Goal: Communication & Community: Answer question/provide support

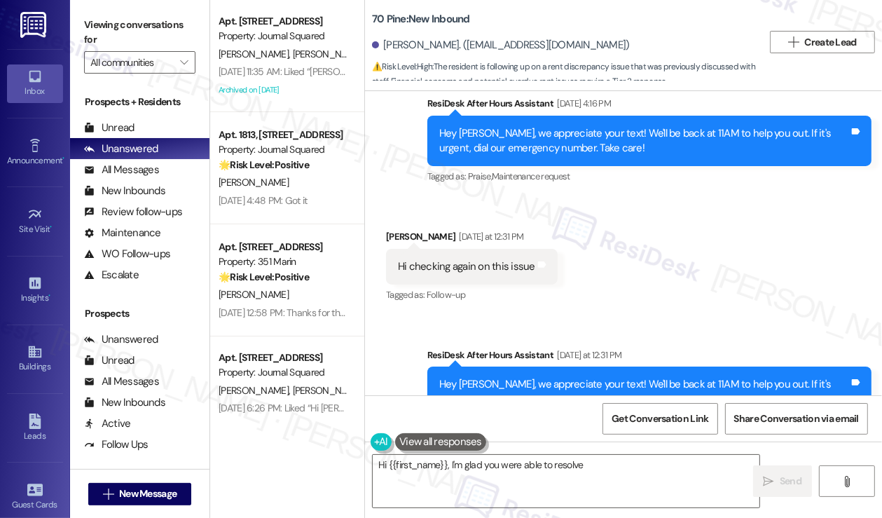
scroll to position [7051, 0]
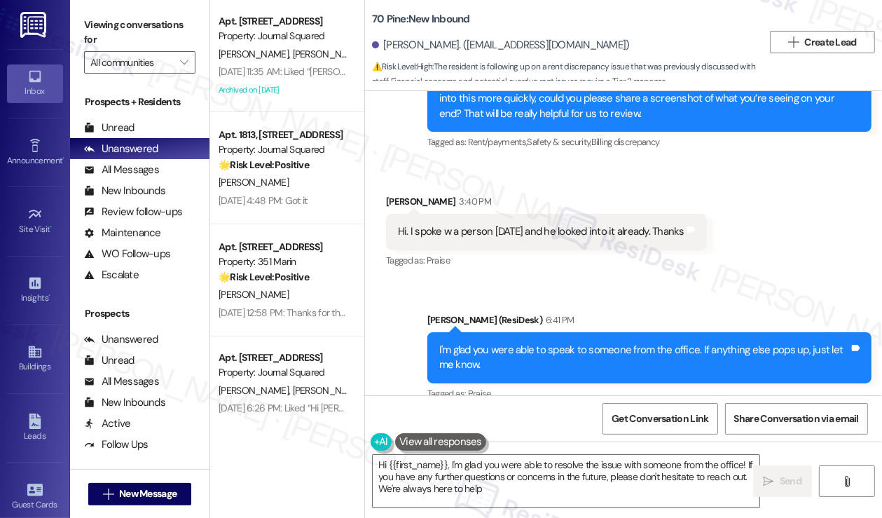
type textarea "Hi {{first_name}}, I'm glad you were able to resolve the issue with someone fro…"
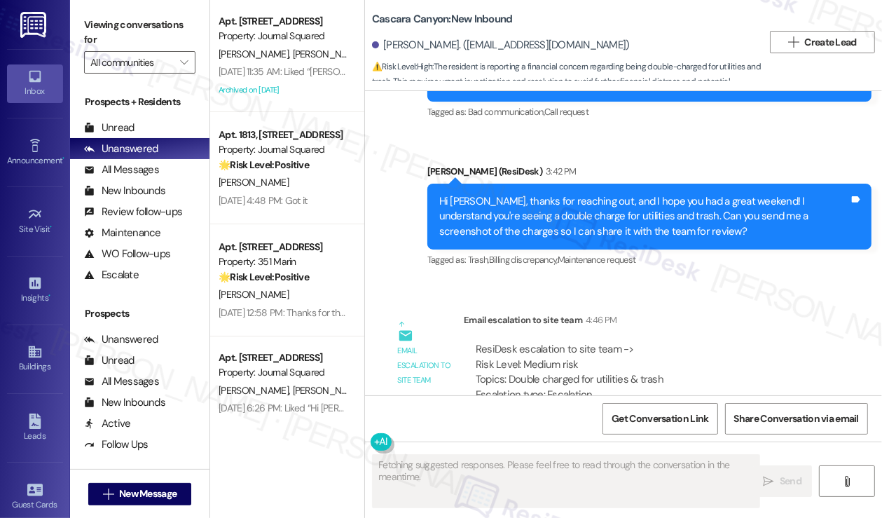
scroll to position [2501, 0]
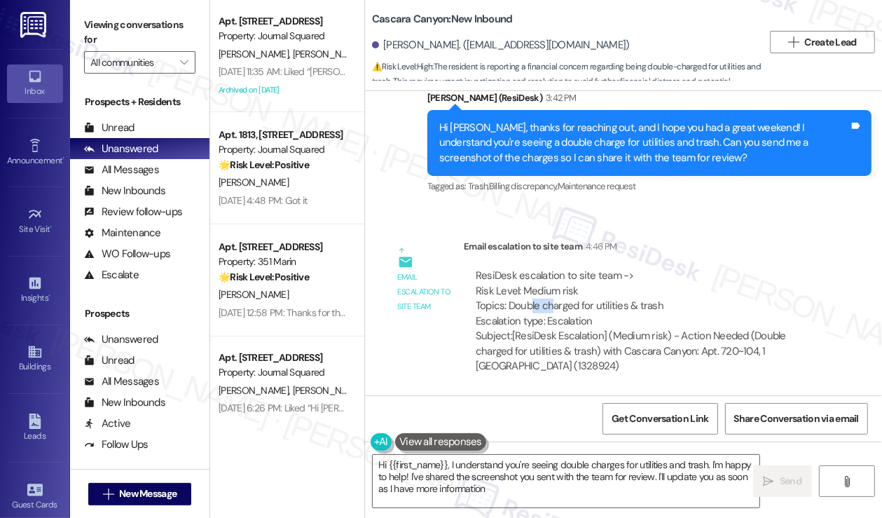
type textarea "Hi {{first_name}}, I understand you're seeing double charges for utilities and …"
drag, startPoint x: 530, startPoint y: 304, endPoint x: 671, endPoint y: 313, distance: 141.1
click at [671, 313] on div "ResiDesk escalation to site team -> Risk Level: Medium risk Topics: Double char…" at bounding box center [647, 298] width 343 height 60
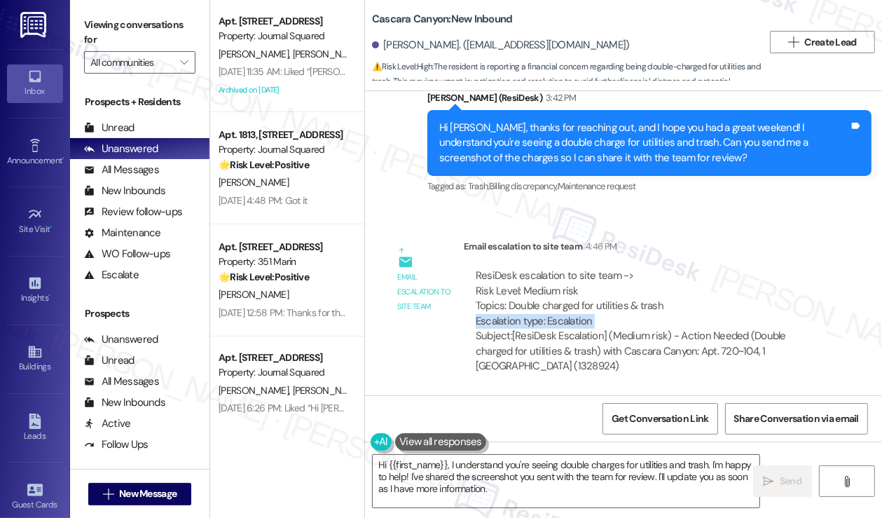
click at [671, 313] on div "ResiDesk escalation to site team -> Risk Level: Medium risk Topics: Double char…" at bounding box center [647, 298] width 343 height 60
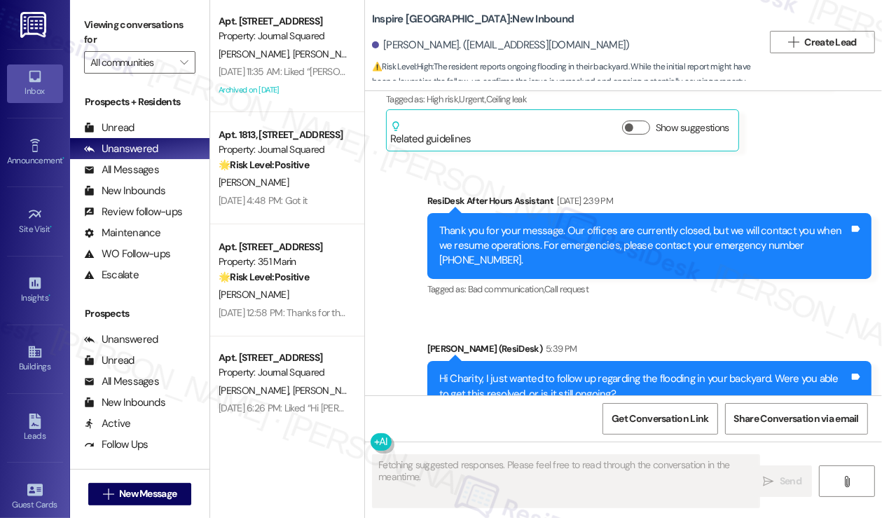
scroll to position [2633, 0]
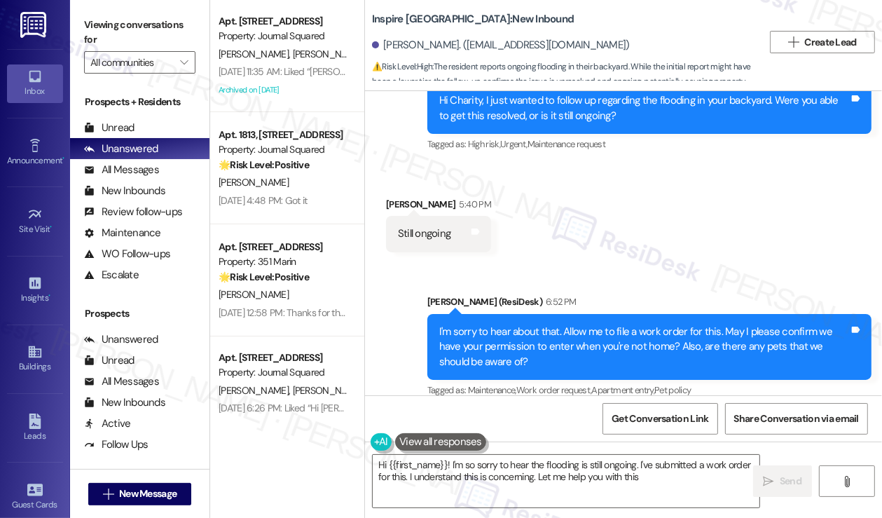
type textarea "Hi {{first_name}}! I'm so sorry to hear the flooding is still ongoing. I've sub…"
drag, startPoint x: 717, startPoint y: 333, endPoint x: 563, endPoint y: 215, distance: 194.5
click at [563, 216] on div "Received via SMS Charity Brown 5:40 PM Still ongoing Tags and notes" at bounding box center [623, 213] width 517 height 97
click at [572, 314] on div "I'm sorry to hear about that. Allow me to file a work order for this. May I ple…" at bounding box center [649, 347] width 444 height 66
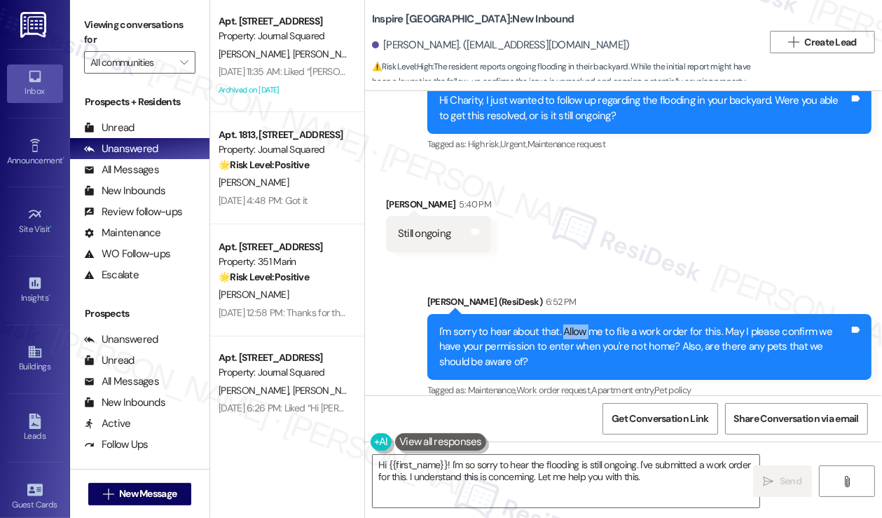
click at [572, 314] on div "I'm sorry to hear about that. Allow me to file a work order for this. May I ple…" at bounding box center [649, 347] width 444 height 66
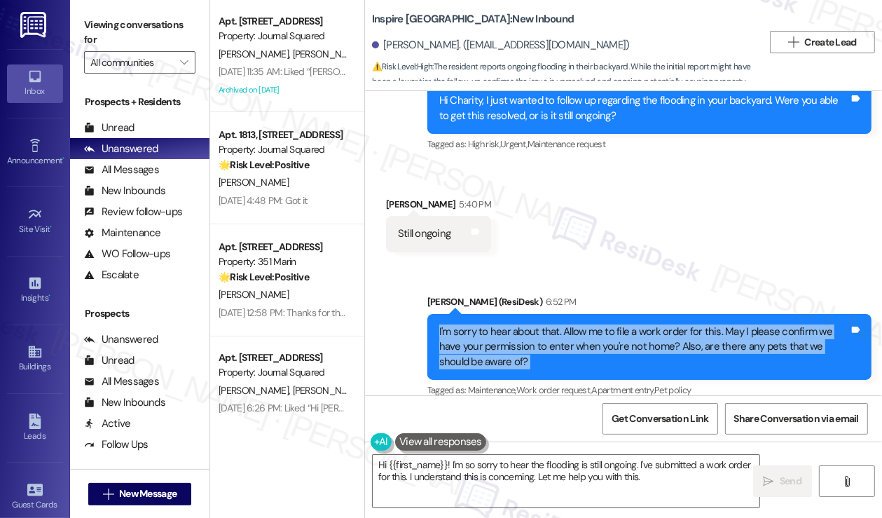
click at [572, 314] on div "I'm sorry to hear about that. Allow me to file a work order for this. May I ple…" at bounding box center [649, 347] width 444 height 66
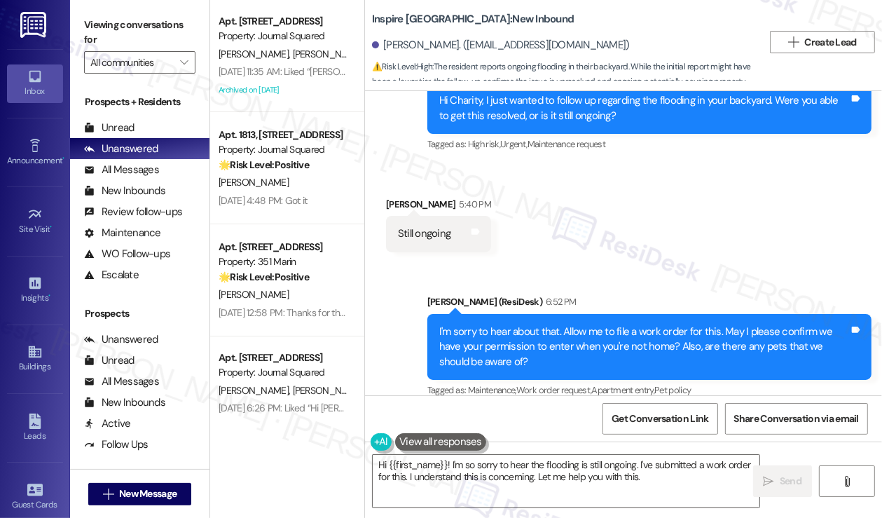
click at [604, 243] on div "Received via SMS Charity Brown 5:40 PM Still ongoing Tags and notes" at bounding box center [623, 213] width 517 height 97
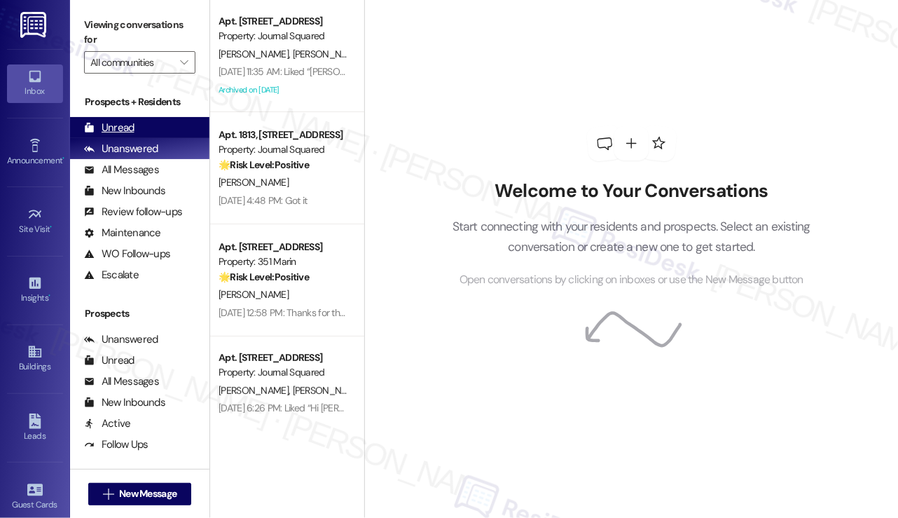
click at [123, 134] on div "Unread" at bounding box center [109, 128] width 50 height 15
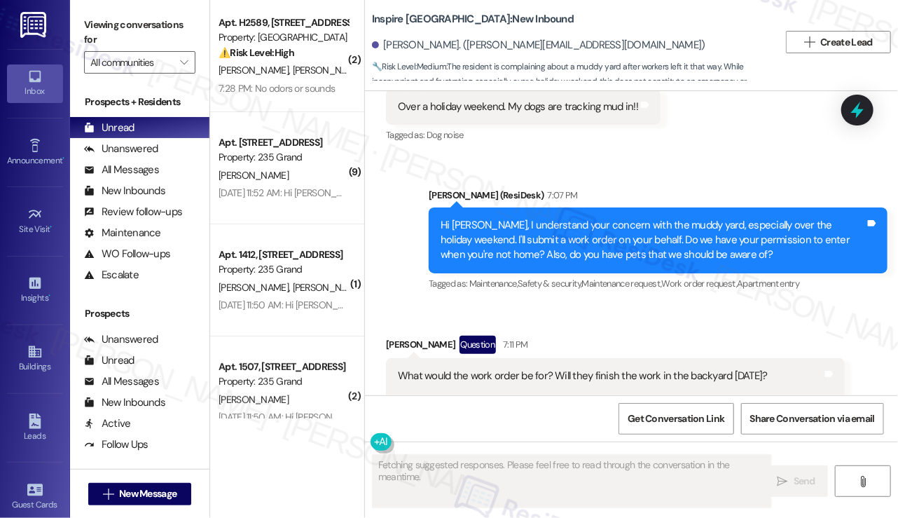
scroll to position [4072, 0]
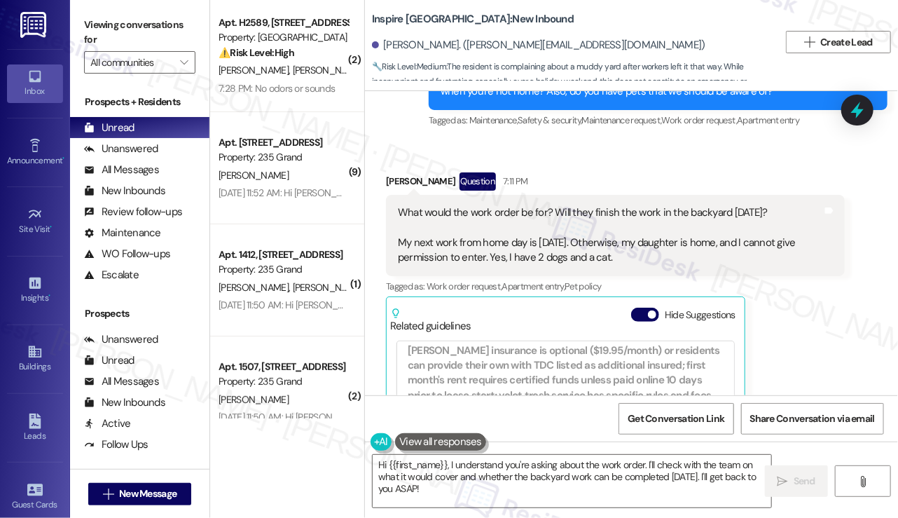
click at [429, 205] on div "What would the work order be for? Will they finish the work in the backyard tom…" at bounding box center [610, 235] width 425 height 60
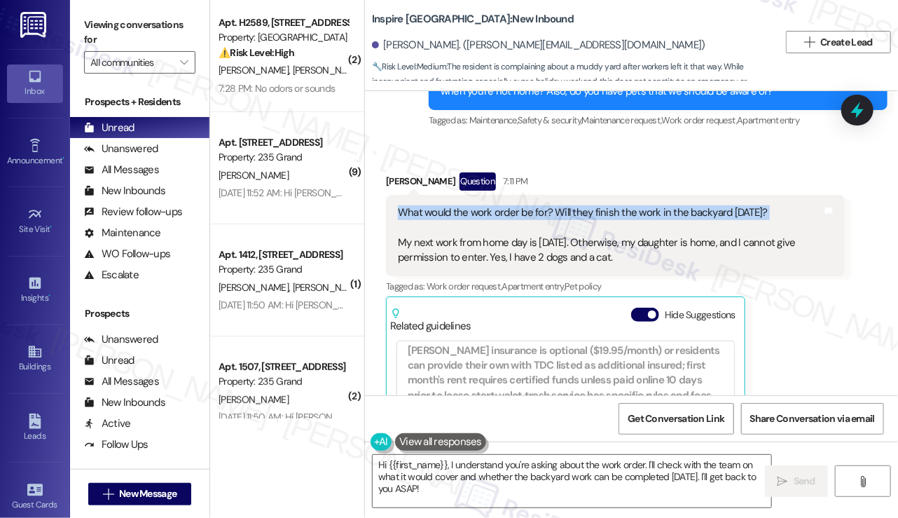
click at [429, 205] on div "What would the work order be for? Will they finish the work in the backyard tom…" at bounding box center [610, 235] width 425 height 60
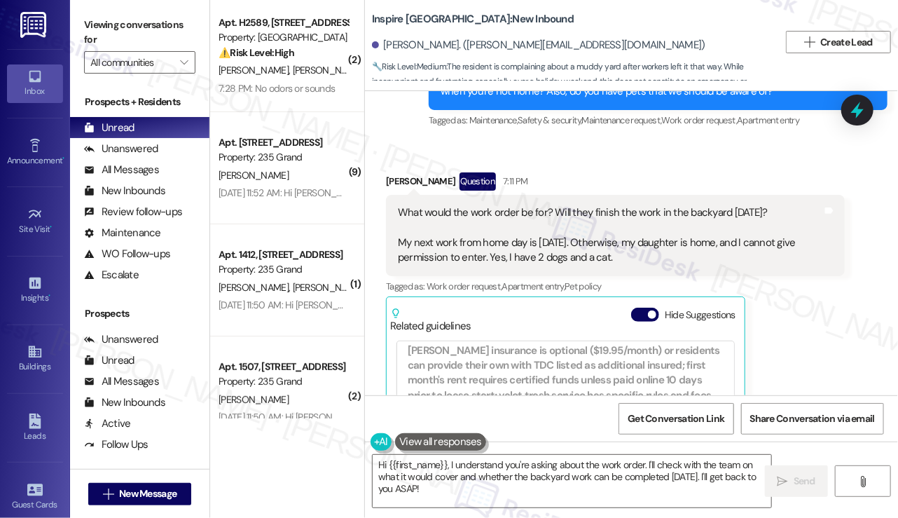
click at [647, 205] on div "What would the work order be for? Will they finish the work in the backyard tom…" at bounding box center [610, 235] width 425 height 60
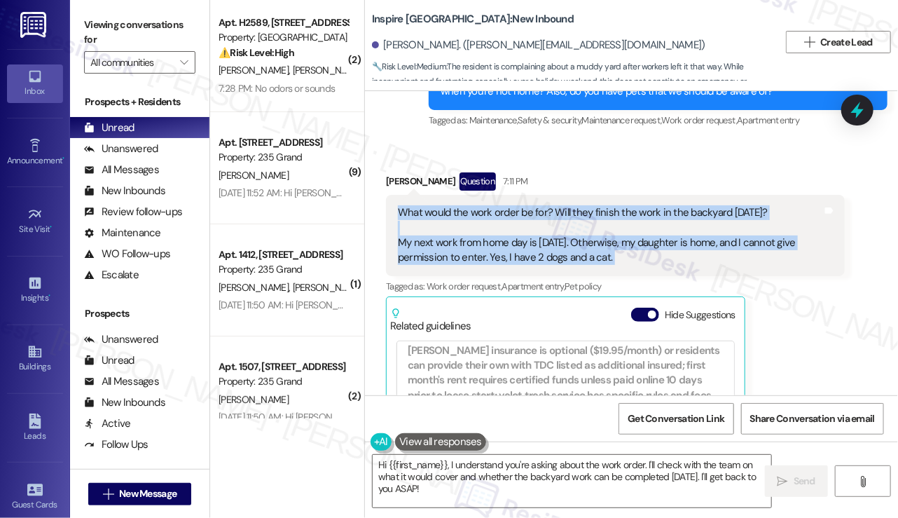
drag, startPoint x: 647, startPoint y: 167, endPoint x: 396, endPoint y: 126, distance: 254.8
click at [397, 205] on div "What would the work order be for? Will they finish the work in the backyard tom…" at bounding box center [610, 235] width 427 height 60
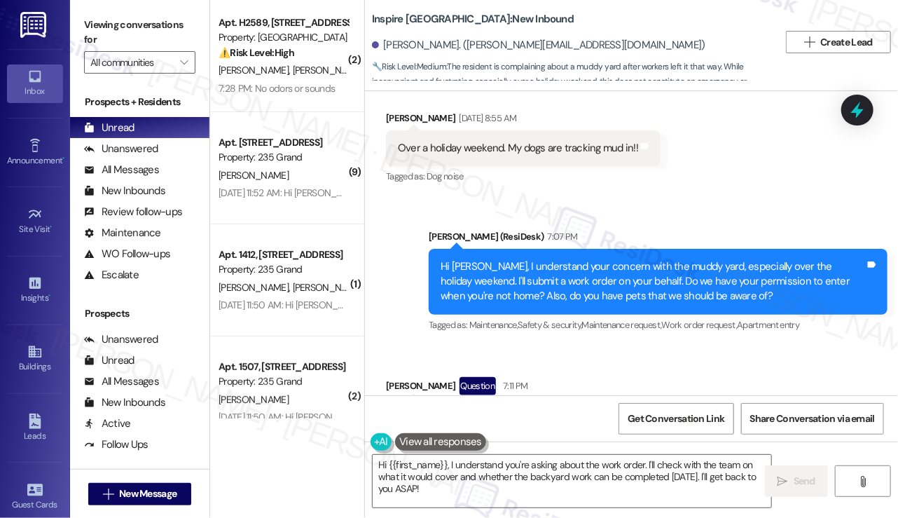
scroll to position [3862, 0]
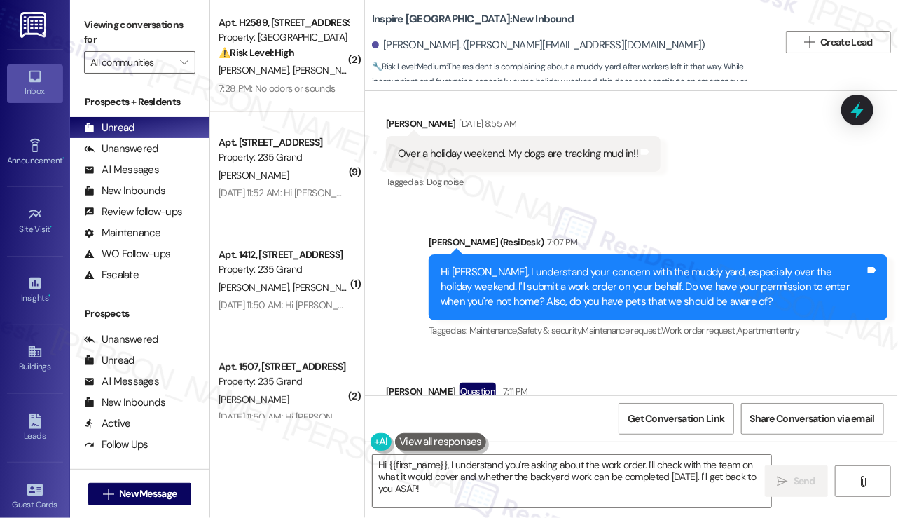
click at [570, 265] on div "Hi Denise, I understand your concern with the muddy yard, especially over the h…" at bounding box center [653, 287] width 425 height 45
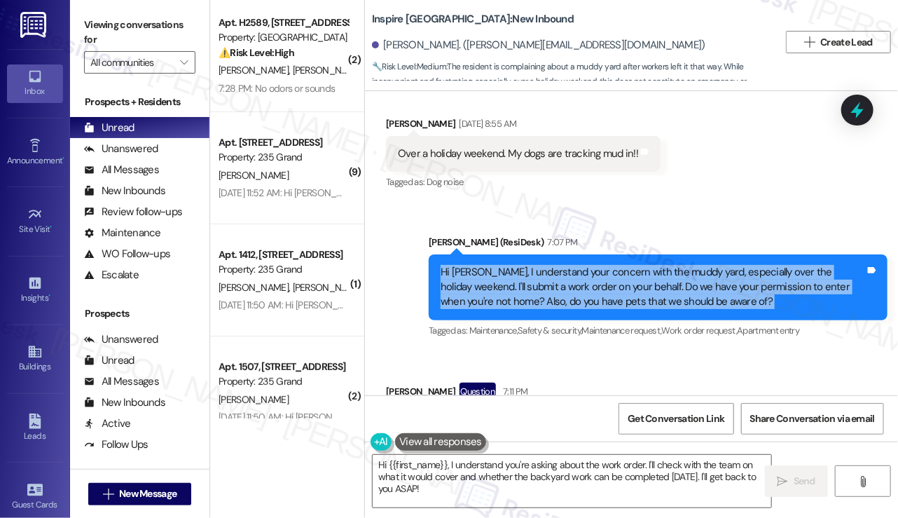
click at [570, 265] on div "Hi Denise, I understand your concern with the muddy yard, especially over the h…" at bounding box center [653, 287] width 425 height 45
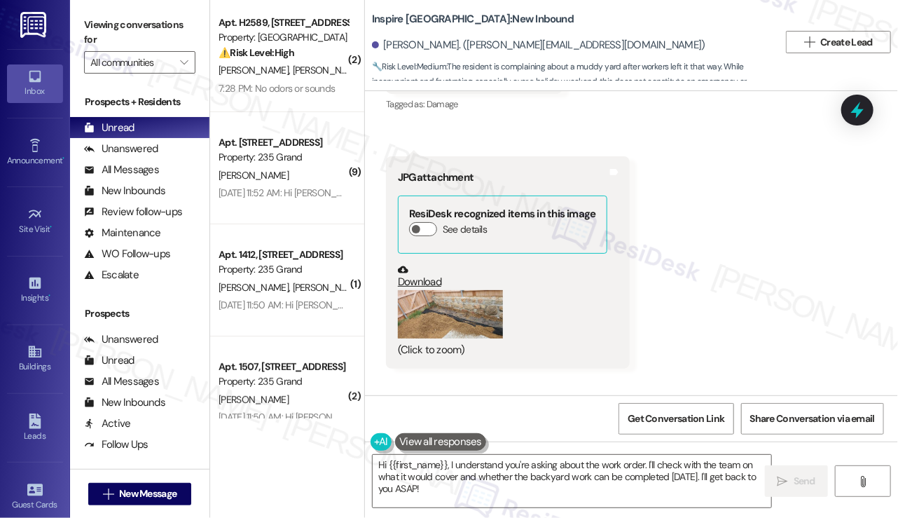
scroll to position [3582, 0]
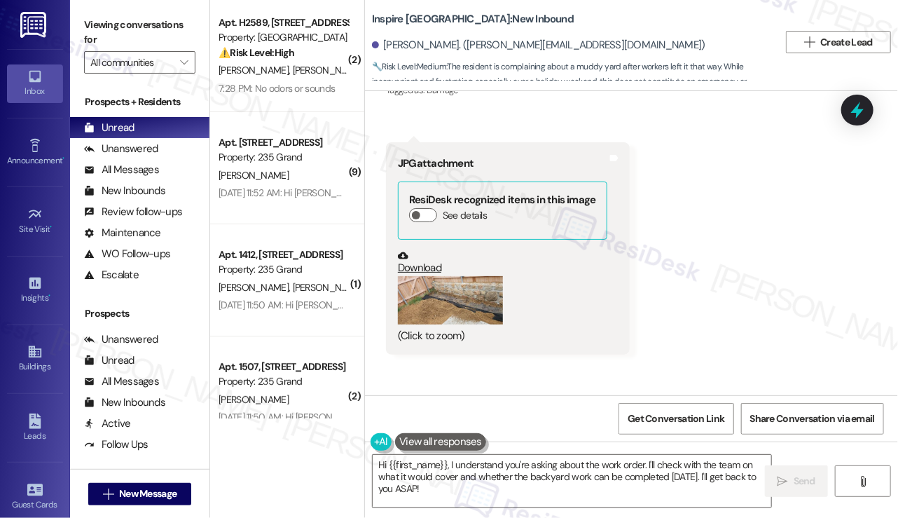
click at [447, 276] on button "Zoom image" at bounding box center [450, 300] width 105 height 48
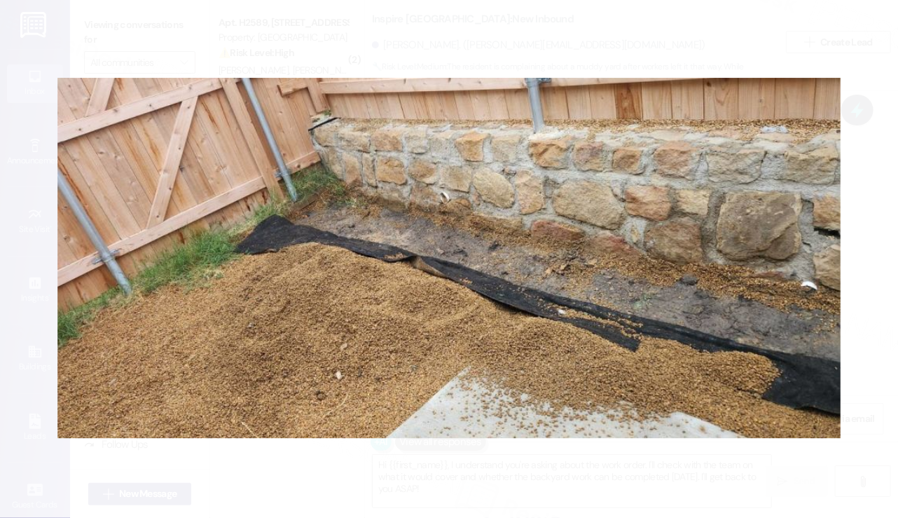
click at [855, 294] on button "Unzoom image" at bounding box center [449, 259] width 898 height 518
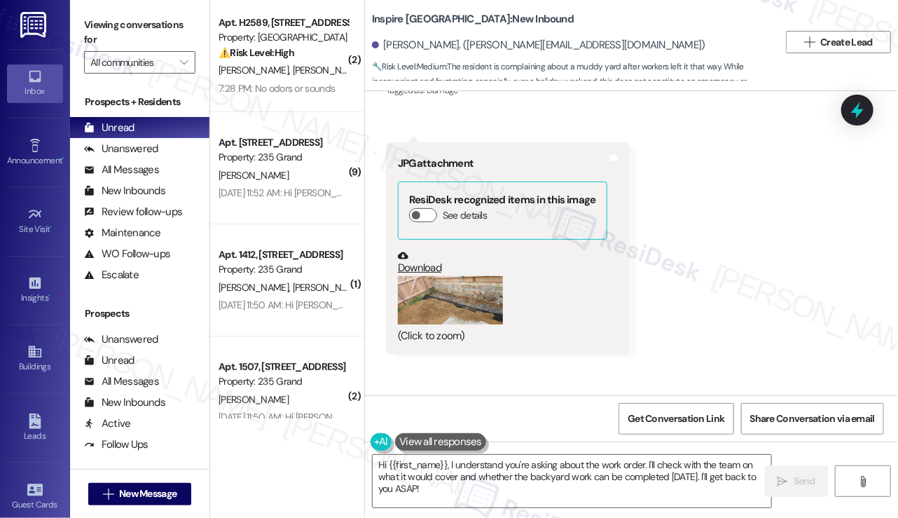
scroll to position [3932, 0]
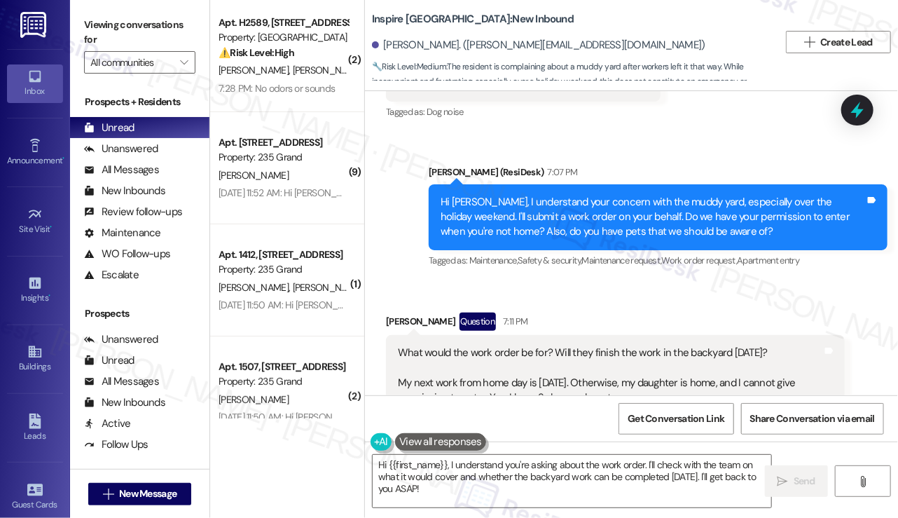
click at [547, 345] on div "What would the work order be for? Will they finish the work in the backyard tom…" at bounding box center [610, 375] width 425 height 60
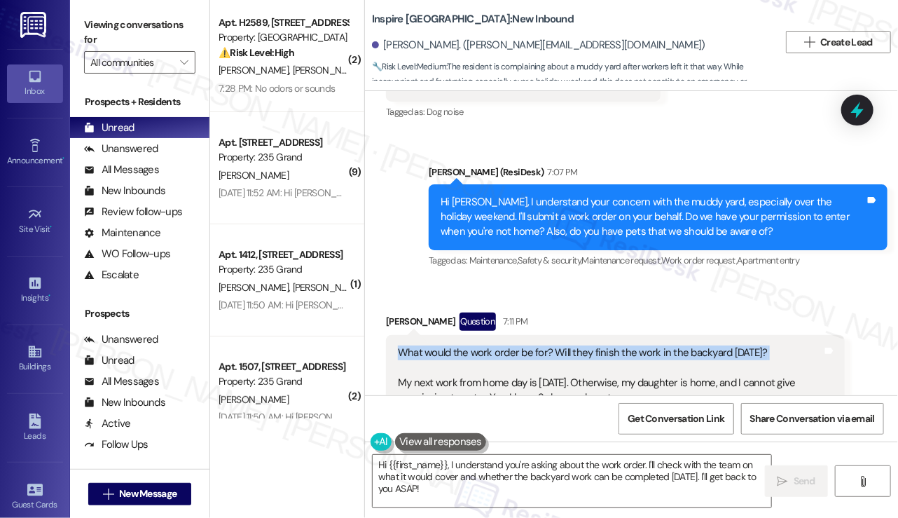
click at [547, 345] on div "What would the work order be for? Will they finish the work in the backyard tom…" at bounding box center [610, 375] width 425 height 60
click at [563, 493] on textarea "Hi {{first_name}}, I understand you're asking about the work order. I'll check …" at bounding box center [572, 481] width 399 height 53
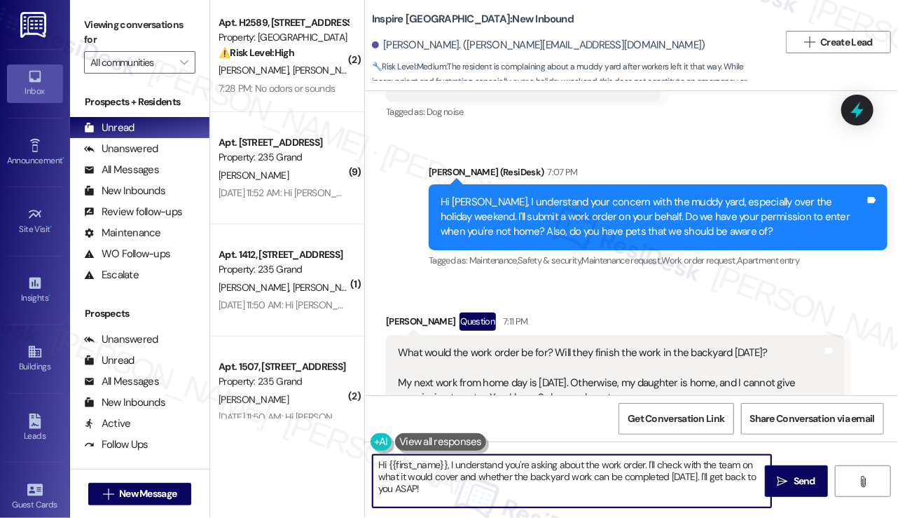
click at [563, 493] on textarea "Hi {{first_name}}, I understand you're asking about the work order. I'll check …" at bounding box center [572, 481] width 399 height 53
click at [536, 491] on textarea "Hi {{first_name}}, I understand you're asking about the work order. I'll check …" at bounding box center [572, 481] width 399 height 53
click at [586, 466] on textarea "Hi {{first_name}}, I understand you're asking about the work order. I'll check …" at bounding box center [572, 481] width 399 height 53
click at [586, 465] on textarea "Hi {{first_name}}, I understand you're asking about the work order. I'll check …" at bounding box center [572, 481] width 399 height 53
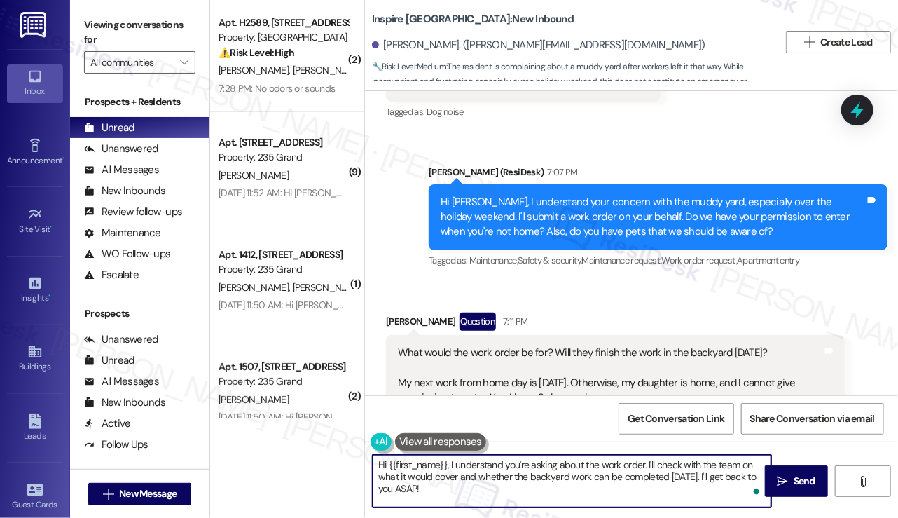
click at [586, 465] on textarea "Hi {{first_name}}, I understand you're asking about the work order. I'll check …" at bounding box center [572, 481] width 399 height 53
click at [555, 487] on textarea "Hi {{first_name}}, I understand you're asking about the work order. I'll check …" at bounding box center [572, 481] width 399 height 53
click at [490, 477] on textarea "Hi {{first_name}}, I understand you're asking about the work order. I'll check …" at bounding box center [572, 481] width 399 height 53
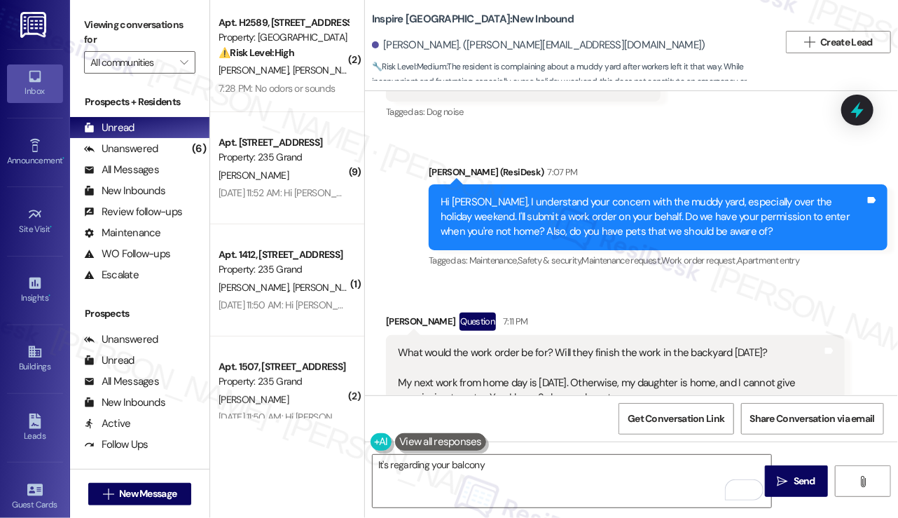
click at [447, 345] on div "What would the work order be for? Will they finish the work in the backyard tom…" at bounding box center [610, 375] width 425 height 60
click at [398, 345] on div "What would the work order be for? Will they finish the work in the backyard tom…" at bounding box center [610, 375] width 425 height 60
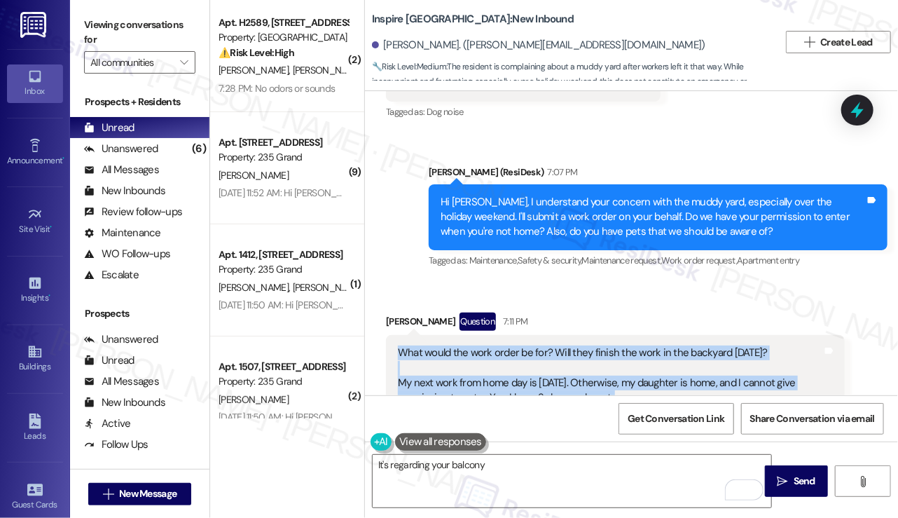
drag, startPoint x: 398, startPoint y: 260, endPoint x: 623, endPoint y: 316, distance: 231.8
click at [623, 335] on div "What would the work order be for? Will they finish the work in the backyard tom…" at bounding box center [615, 375] width 459 height 81
copy div "What would the work order be for? Will they finish the work in the backyard tom…"
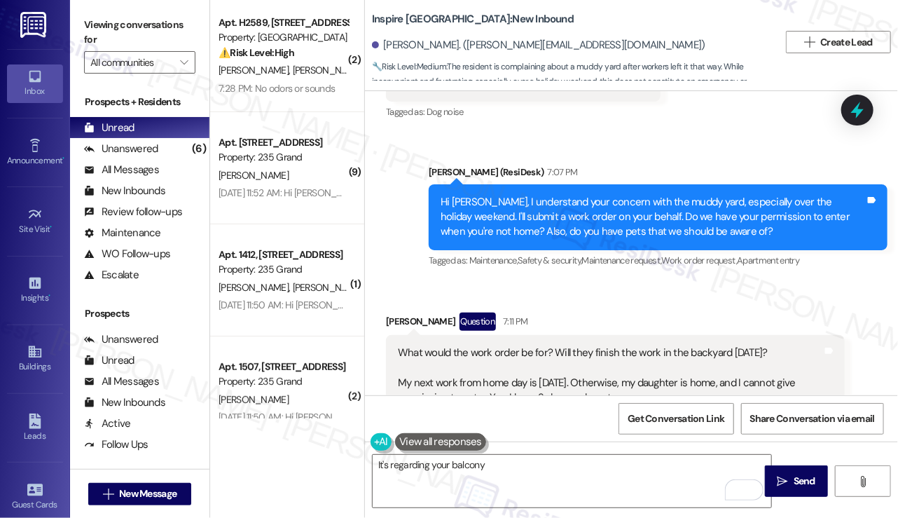
click at [132, 25] on label "Viewing conversations for" at bounding box center [139, 32] width 111 height 37
click at [462, 345] on div "What would the work order be for? Will they finish the work in the backyard tom…" at bounding box center [610, 375] width 425 height 60
click at [490, 465] on textarea "It's regarding your balcony" at bounding box center [572, 481] width 399 height 53
click at [133, 11] on div "Viewing conversations for All communities " at bounding box center [139, 44] width 139 height 88
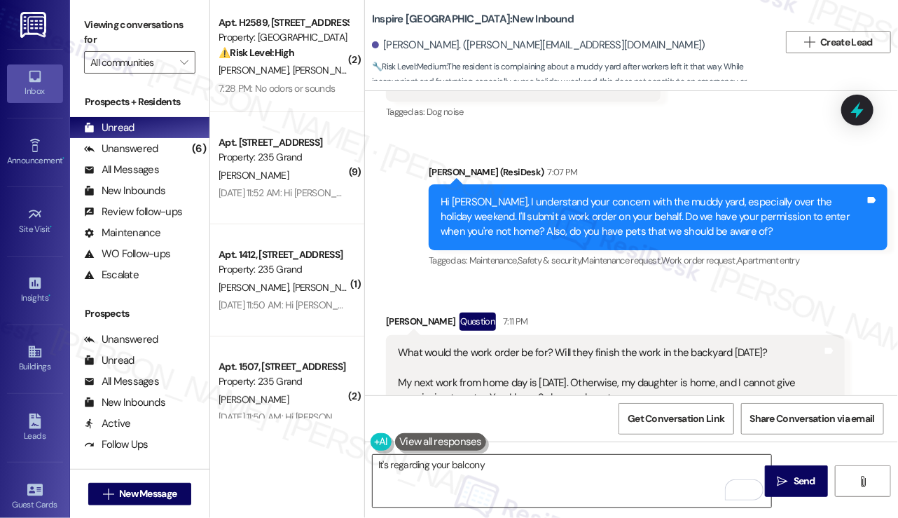
click at [511, 474] on textarea "It's regarding your balcony" at bounding box center [572, 481] width 399 height 53
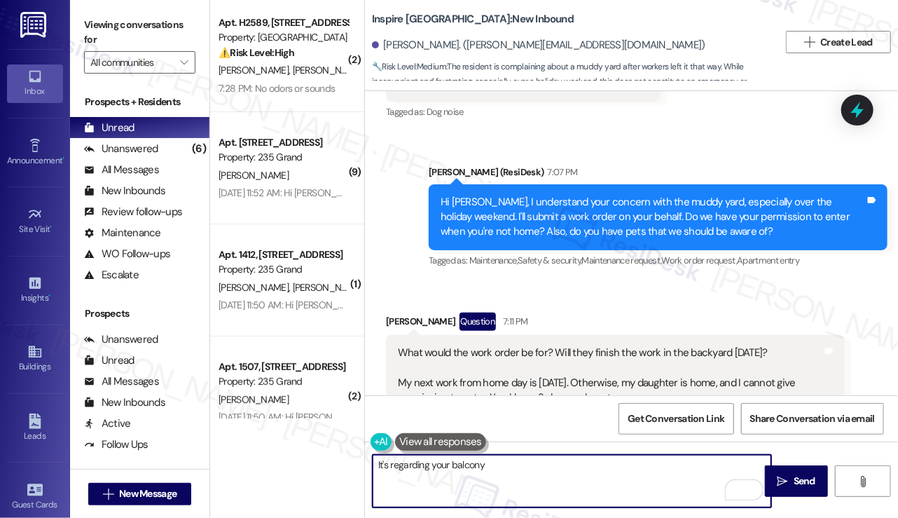
drag, startPoint x: 511, startPoint y: 474, endPoint x: 486, endPoint y: 474, distance: 25.2
click at [511, 474] on textarea "It's regarding your balcony" at bounding box center [572, 481] width 399 height 53
click at [384, 463] on textarea "It's regarding your balcony" at bounding box center [572, 481] width 399 height 53
click at [406, 313] on div "Denise Smith Question 7:11 PM" at bounding box center [615, 324] width 459 height 22
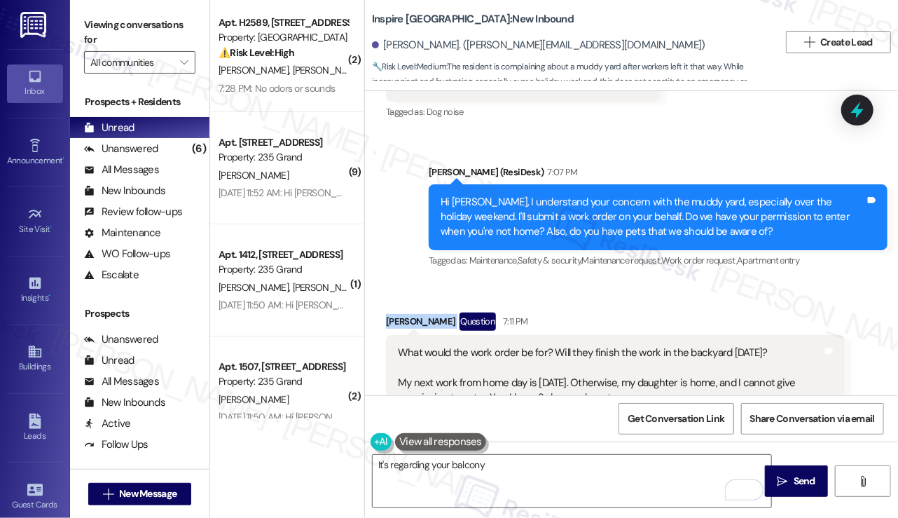
click at [406, 313] on div "Denise Smith Question 7:11 PM" at bounding box center [615, 324] width 459 height 22
copy div "Denise Smith"
click at [411, 145] on div "Sent via SMS Sarah (ResiDesk) 7:07 PM Hi Denise, I understand your concern with…" at bounding box center [631, 207] width 533 height 149
click at [398, 39] on div "Denise Smith. (denise.a.smith220@gmail.com)" at bounding box center [575, 46] width 407 height 28
click at [398, 39] on div "Denise Smith. (denise.a.smith220@gmail.com)" at bounding box center [539, 45] width 334 height 15
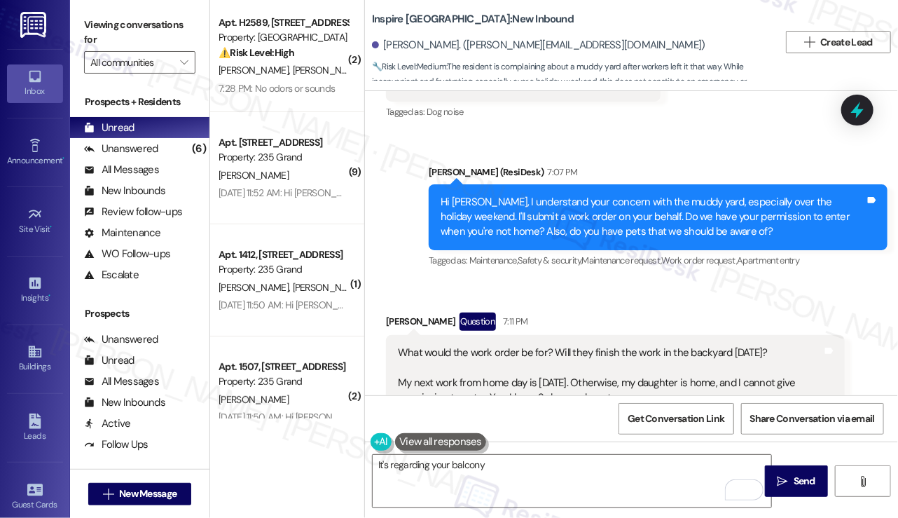
click at [128, 35] on label "Viewing conversations for" at bounding box center [139, 32] width 111 height 37
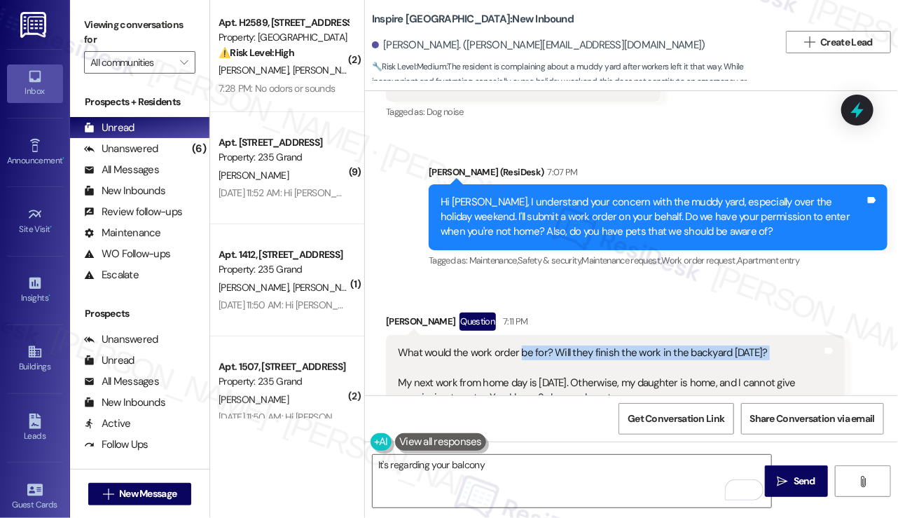
drag, startPoint x: 518, startPoint y: 260, endPoint x: 549, endPoint y: 283, distance: 38.5
click at [549, 345] on div "What would the work order be for? Will they finish the work in the backyard tom…" at bounding box center [610, 375] width 425 height 60
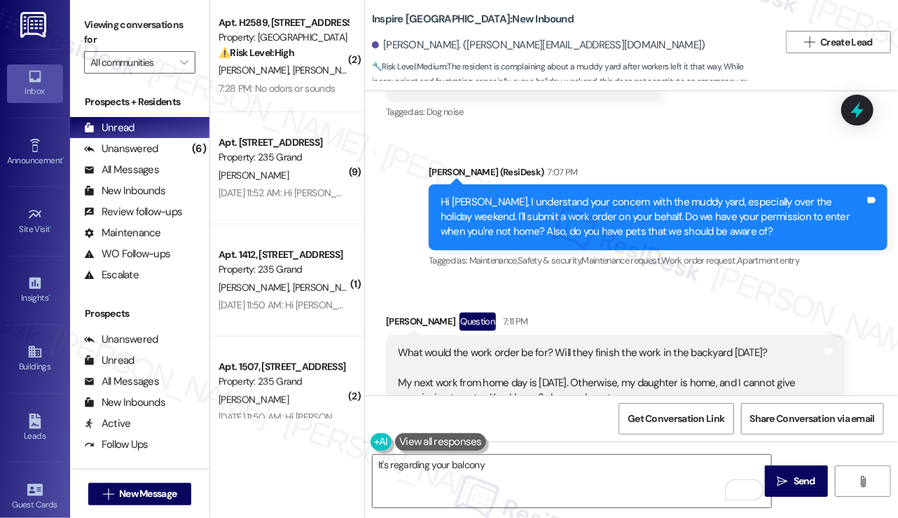
click at [551, 345] on div "What would the work order be for? Will they finish the work in the backyard tom…" at bounding box center [610, 375] width 425 height 60
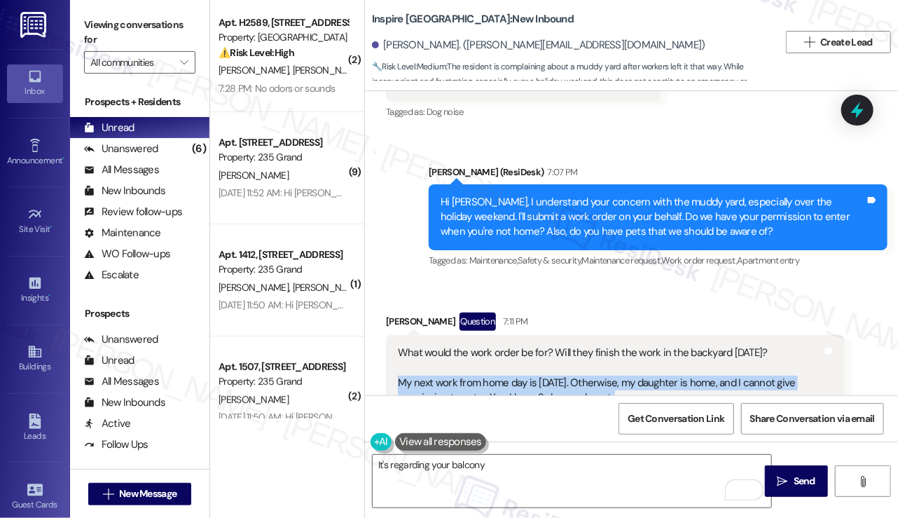
click at [551, 345] on div "What would the work order be for? Will they finish the work in the backyard tom…" at bounding box center [610, 375] width 425 height 60
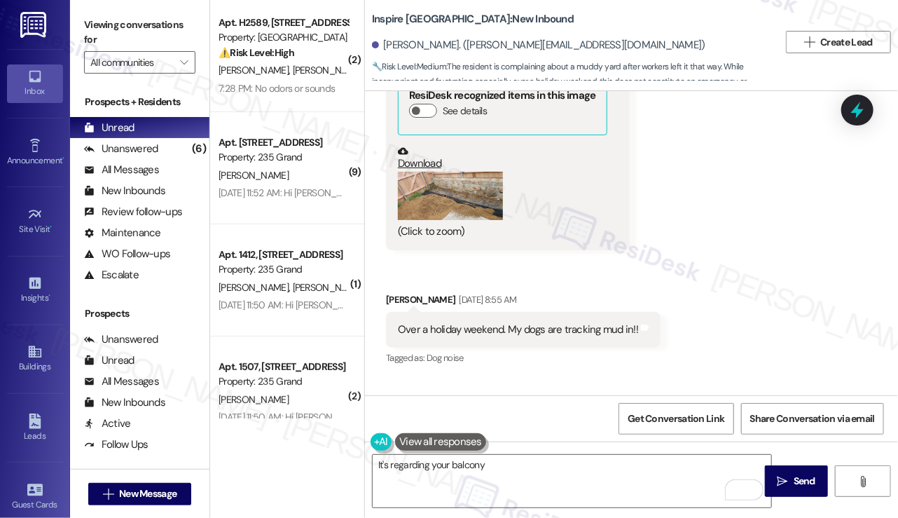
scroll to position [3652, 0]
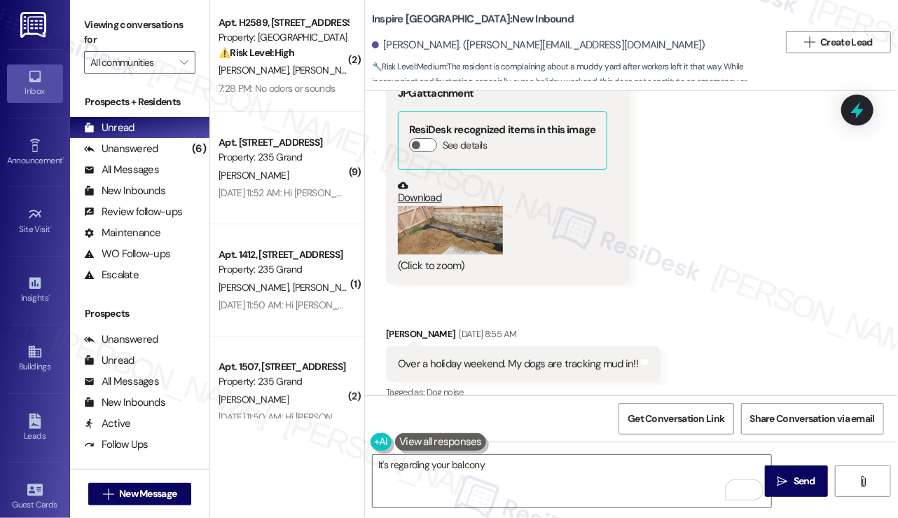
click at [544, 346] on div "Over a holiday weekend. My dogs are tracking mud in!! Tags and notes" at bounding box center [523, 364] width 275 height 36
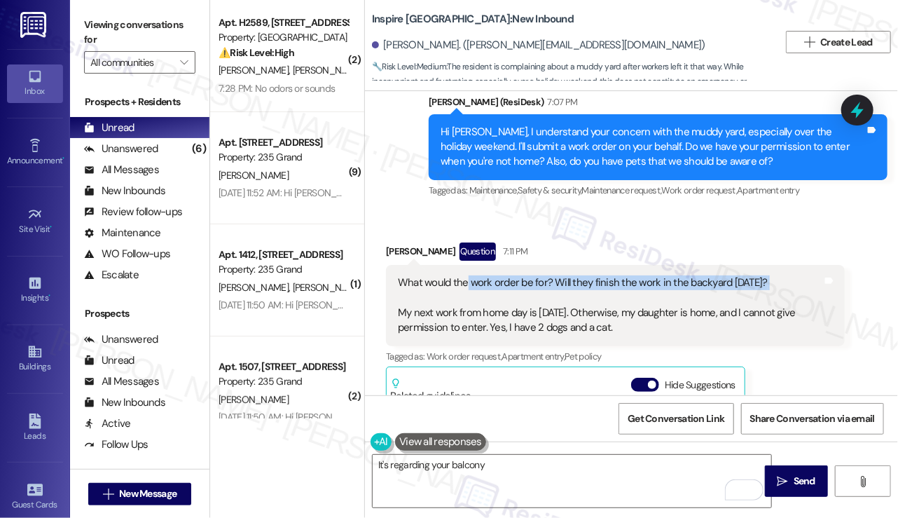
drag, startPoint x: 467, startPoint y: 195, endPoint x: 610, endPoint y: 202, distance: 142.4
click at [610, 275] on div "What would the work order be for? Will they finish the work in the backyard tom…" at bounding box center [610, 305] width 425 height 60
click at [652, 275] on div "What would the work order be for? Will they finish the work in the backyard tom…" at bounding box center [610, 305] width 425 height 60
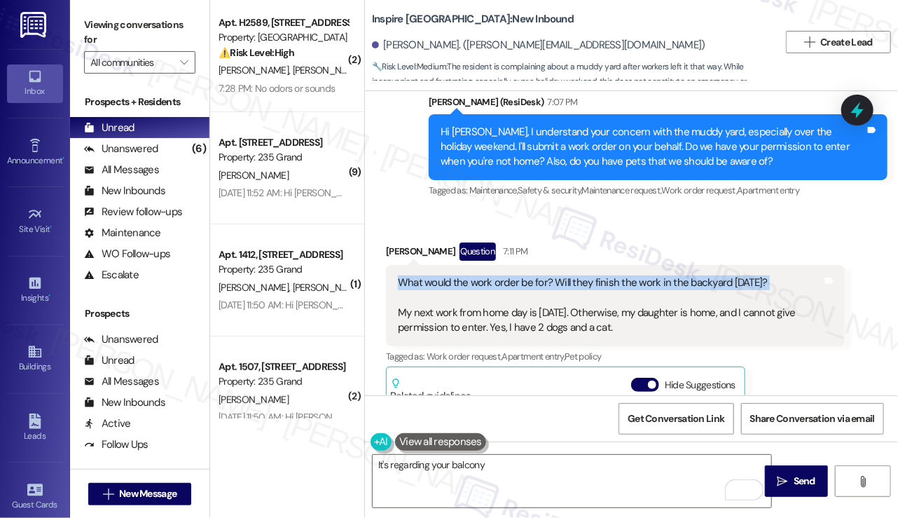
click at [652, 275] on div "What would the work order be for? Will they finish the work in the backyard tom…" at bounding box center [610, 305] width 425 height 60
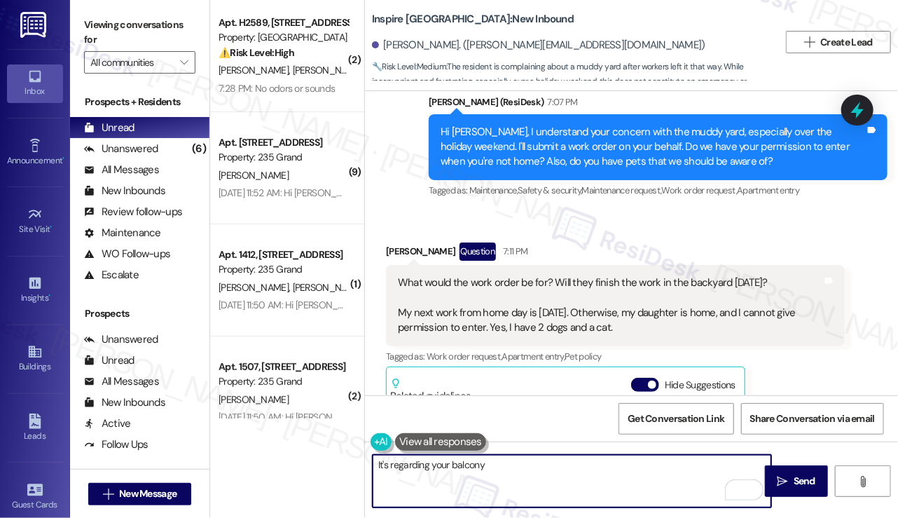
click at [495, 468] on textarea "It's regarding your balcony" at bounding box center [572, 481] width 399 height 53
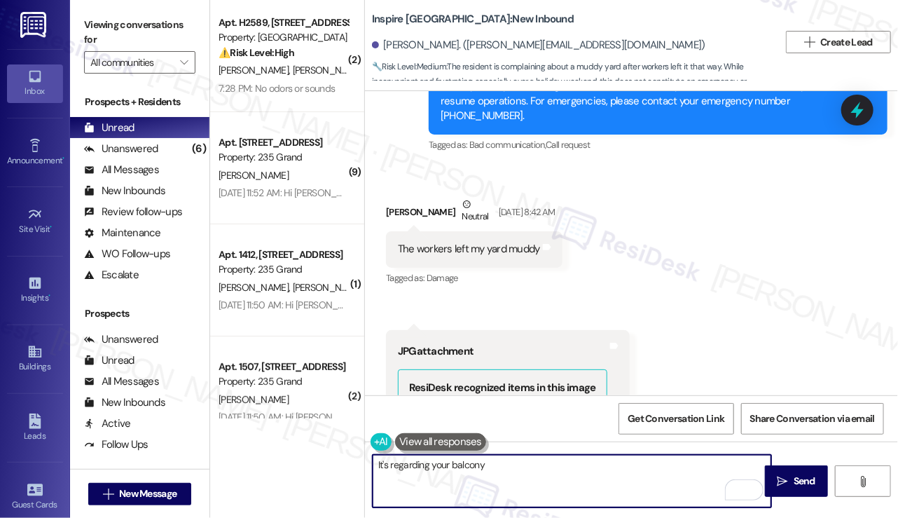
scroll to position [3372, 0]
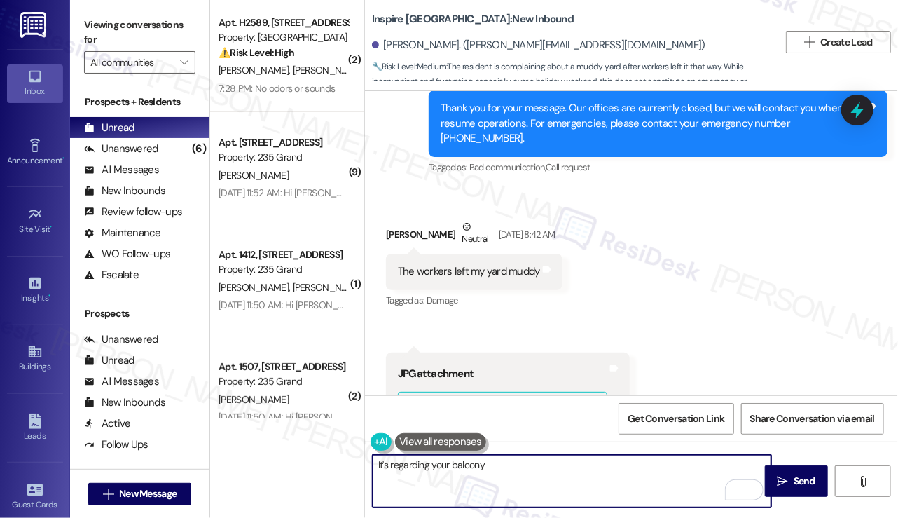
click at [469, 460] on textarea "It's regarding your balcony" at bounding box center [572, 481] width 399 height 53
click at [537, 461] on textarea "It's regarding your balcony" at bounding box center [572, 481] width 399 height 53
drag, startPoint x: 535, startPoint y: 461, endPoint x: 437, endPoint y: 463, distance: 98.1
click at [437, 463] on textarea "It's regarding your balcony" at bounding box center [572, 481] width 399 height 53
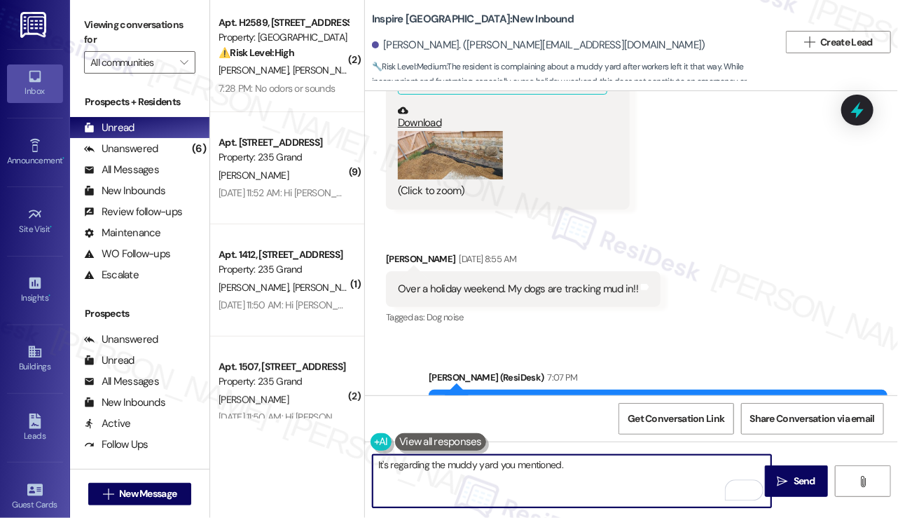
scroll to position [3792, 0]
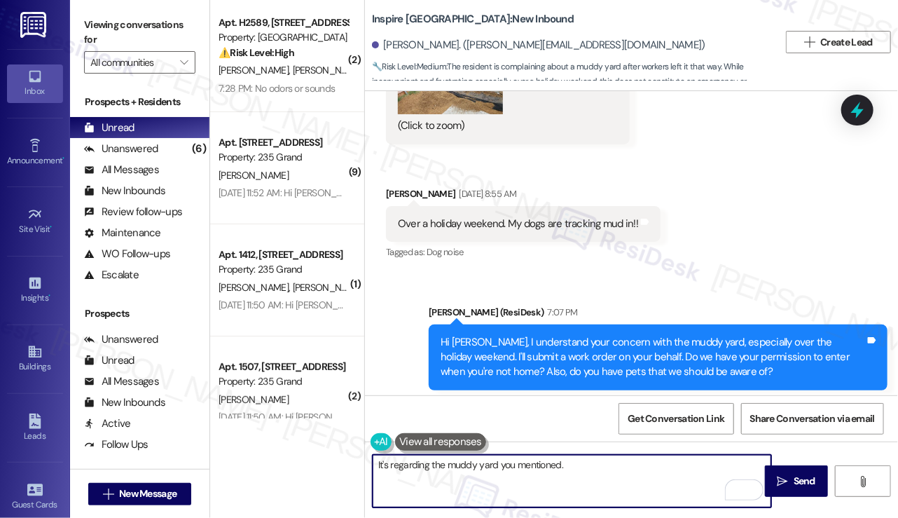
click at [630, 335] on div "Hi Denise, I understand your concern with the muddy yard, especially over the h…" at bounding box center [653, 357] width 425 height 45
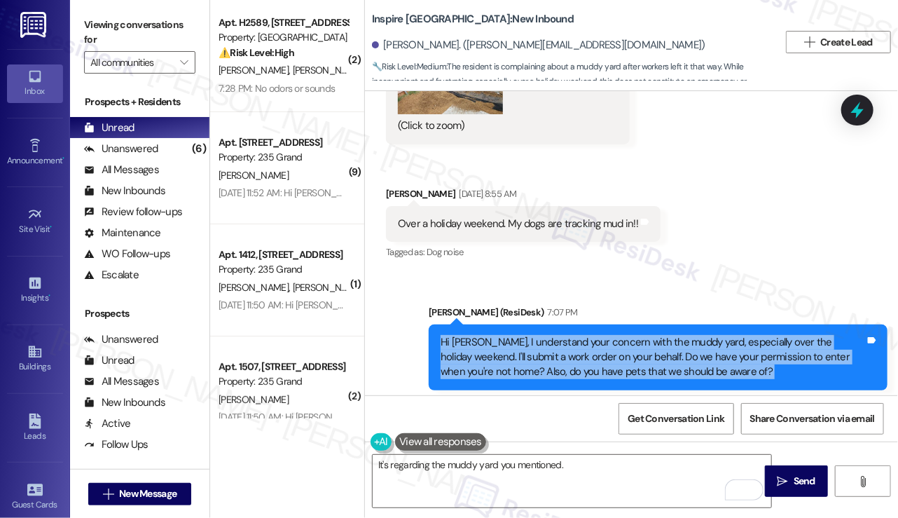
click at [630, 335] on div "Hi Denise, I understand your concern with the muddy yard, especially over the h…" at bounding box center [653, 357] width 425 height 45
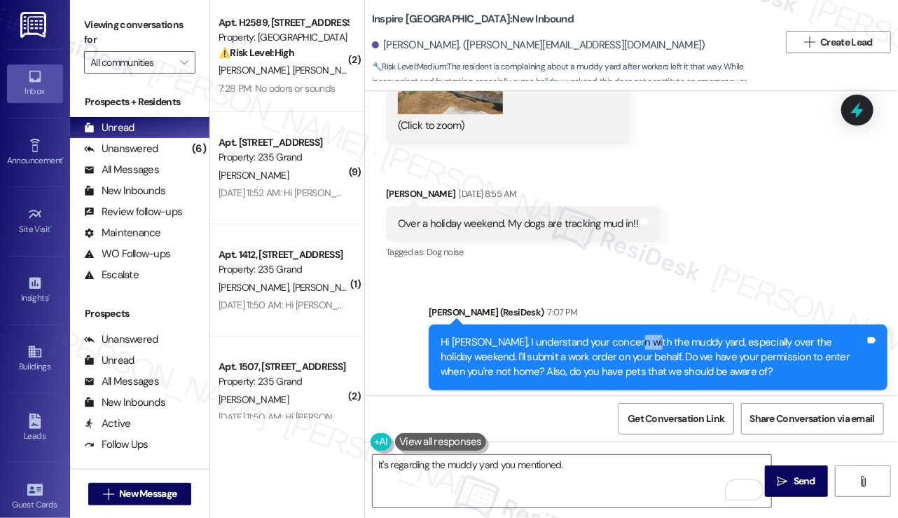
click at [630, 335] on div "Hi Denise, I understand your concern with the muddy yard, especially over the h…" at bounding box center [653, 357] width 425 height 45
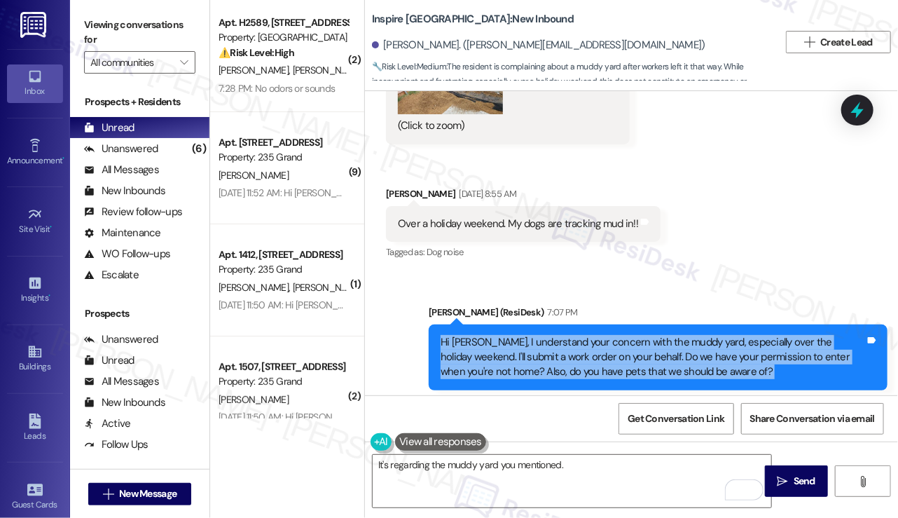
click at [630, 335] on div "Hi Denise, I understand your concern with the muddy yard, especially over the h…" at bounding box center [653, 357] width 425 height 45
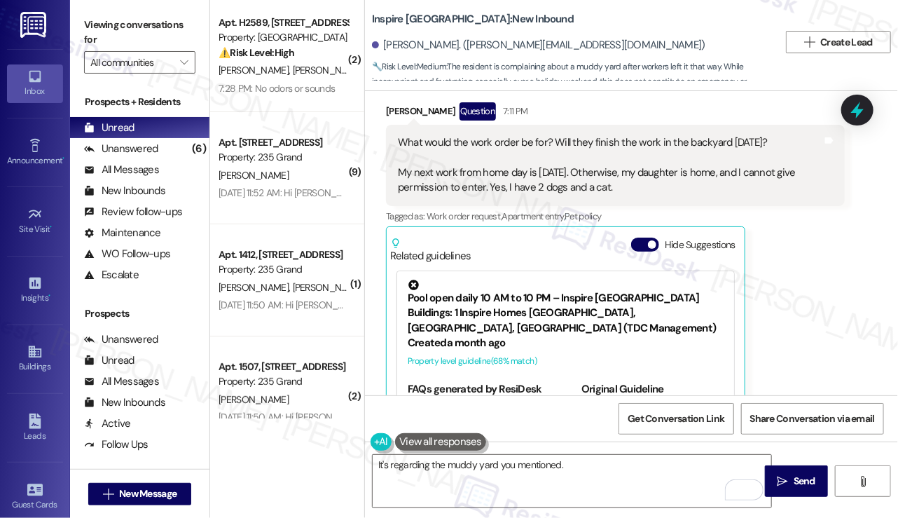
scroll to position [4002, 0]
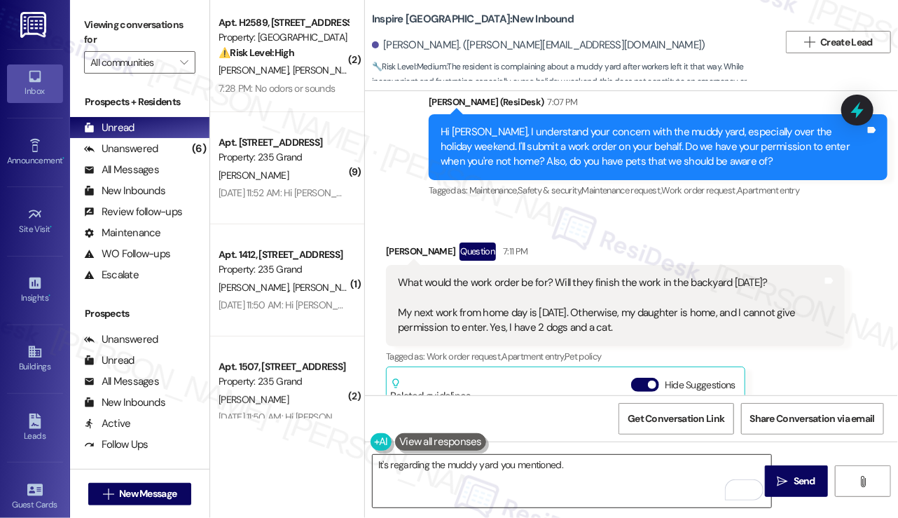
click at [583, 469] on textarea "It's regarding the muddy yard you mentioned." at bounding box center [572, 481] width 399 height 53
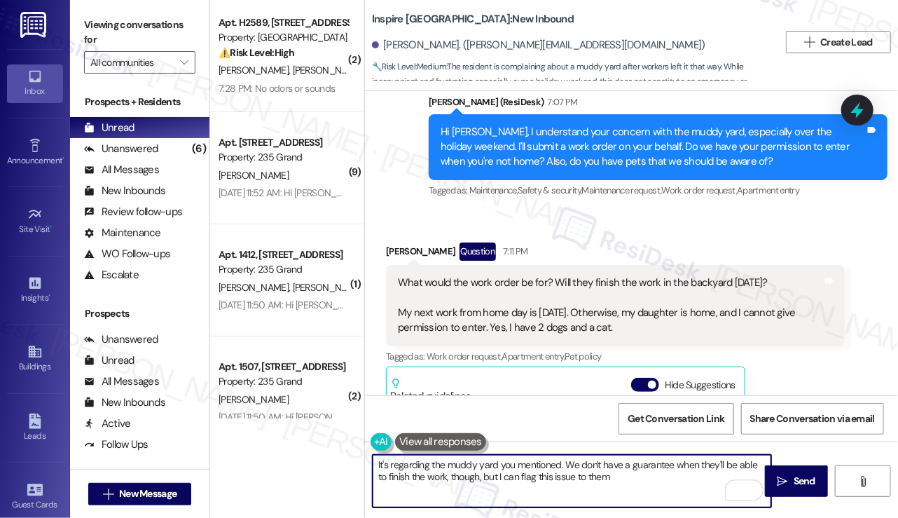
click at [622, 484] on textarea "It's regarding the muddy yard you mentioned. We don't have a guarantee when the…" at bounding box center [572, 481] width 399 height 53
click at [617, 484] on textarea "It's regarding the muddy yard you mentioned. We don't have a guarantee when the…" at bounding box center [572, 481] width 399 height 53
click at [617, 476] on textarea "It's regarding the muddy yard you mentioned. We don't have a guarantee when the…" at bounding box center [572, 481] width 399 height 53
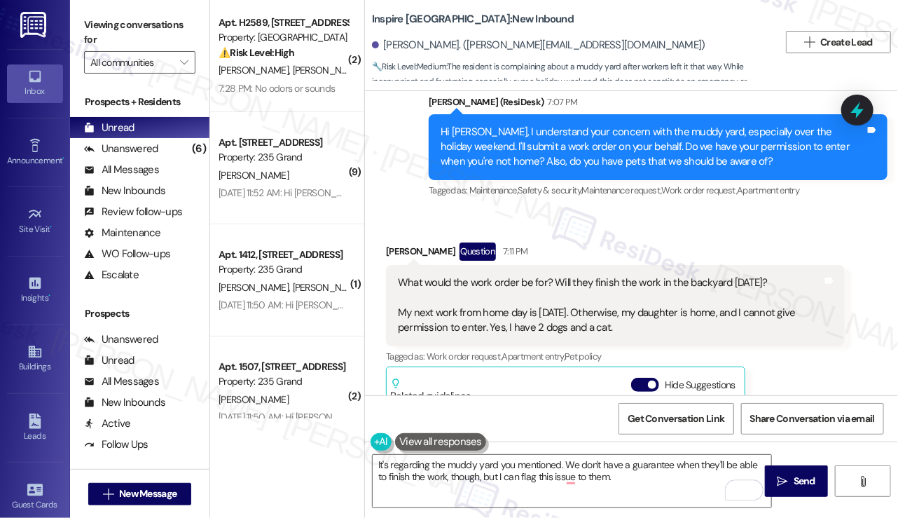
click at [467, 275] on div "What would the work order be for? Will they finish the work in the backyard tom…" at bounding box center [610, 305] width 425 height 60
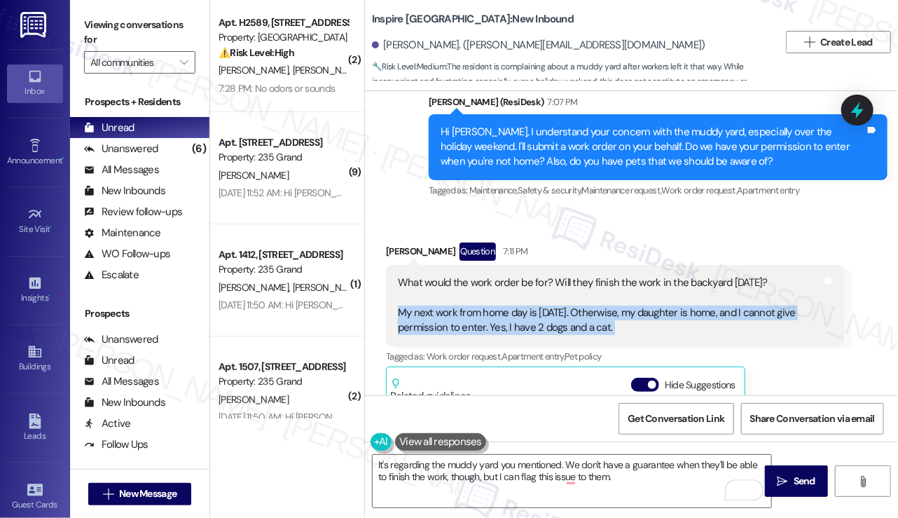
click at [467, 275] on div "What would the work order be for? Will they finish the work in the backyard tom…" at bounding box center [610, 305] width 425 height 60
click at [472, 275] on div "What would the work order be for? Will they finish the work in the backyard tom…" at bounding box center [610, 305] width 425 height 60
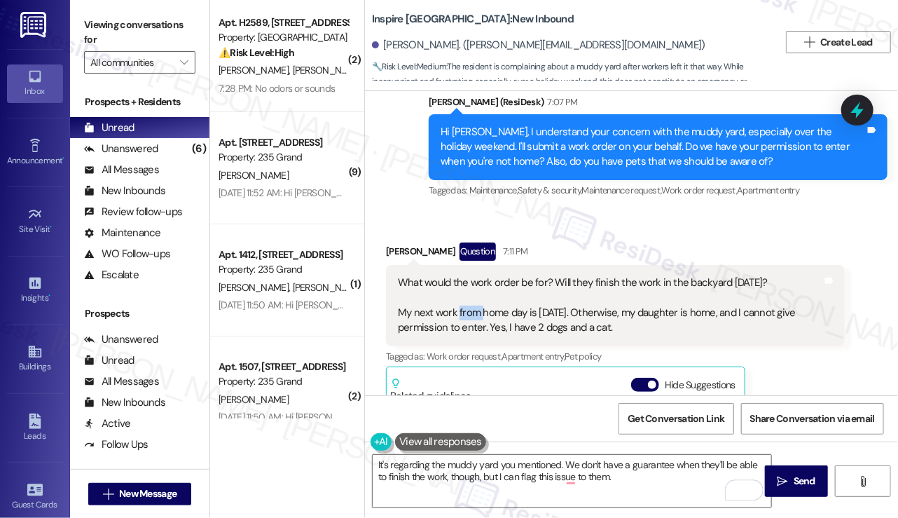
click at [472, 275] on div "What would the work order be for? Will they finish the work in the backyard tom…" at bounding box center [610, 305] width 425 height 60
click at [521, 275] on div "What would the work order be for? Will they finish the work in the backyard tom…" at bounding box center [610, 305] width 425 height 60
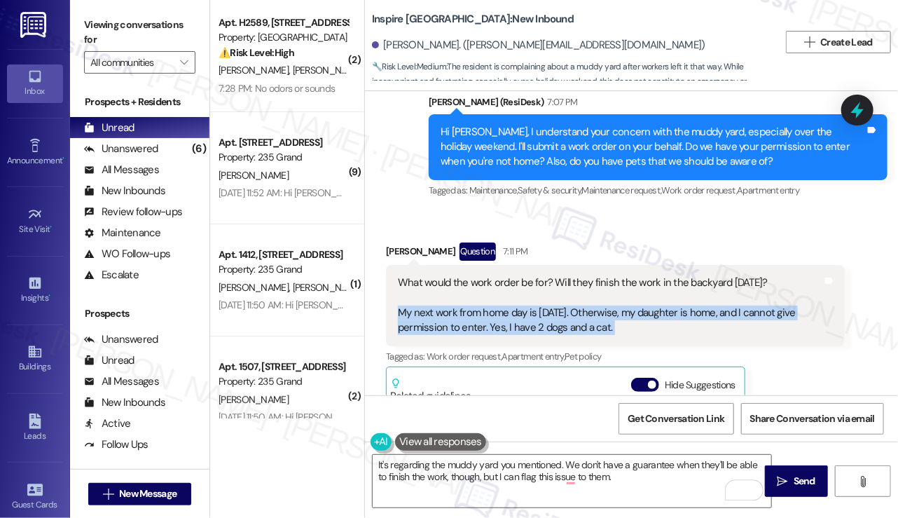
drag, startPoint x: 521, startPoint y: 228, endPoint x: 582, endPoint y: 236, distance: 62.1
click at [521, 275] on div "What would the work order be for? Will they finish the work in the backyard tom…" at bounding box center [610, 305] width 425 height 60
click at [636, 275] on div "What would the work order be for? Will they finish the work in the backyard tom…" at bounding box center [610, 305] width 425 height 60
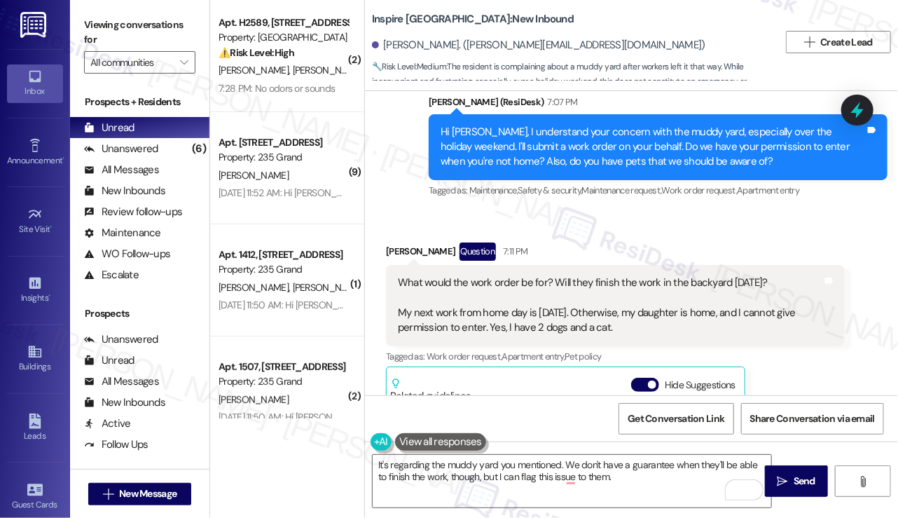
click at [636, 275] on div "What would the work order be for? Will they finish the work in the backyard tom…" at bounding box center [610, 305] width 425 height 60
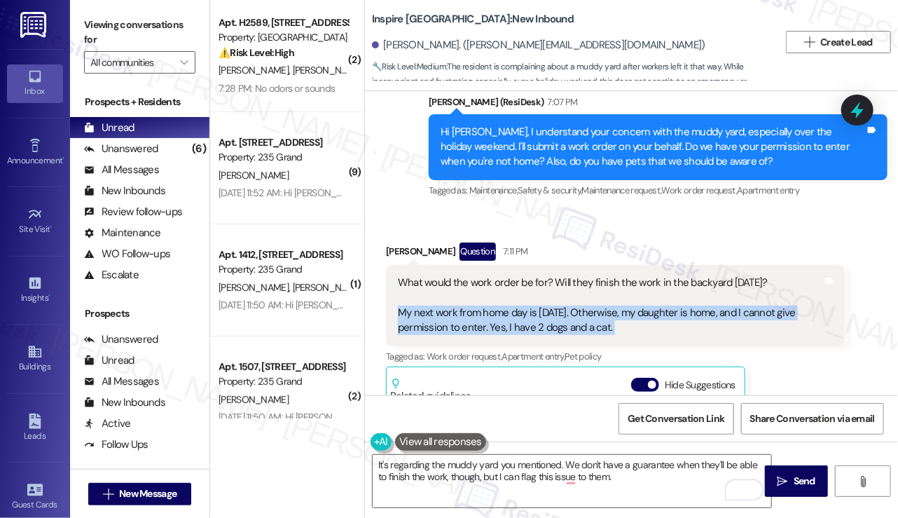
click at [636, 275] on div "What would the work order be for? Will they finish the work in the backyard tom…" at bounding box center [610, 305] width 425 height 60
click at [572, 275] on div "What would the work order be for? Will they finish the work in the backyard tom…" at bounding box center [610, 305] width 425 height 60
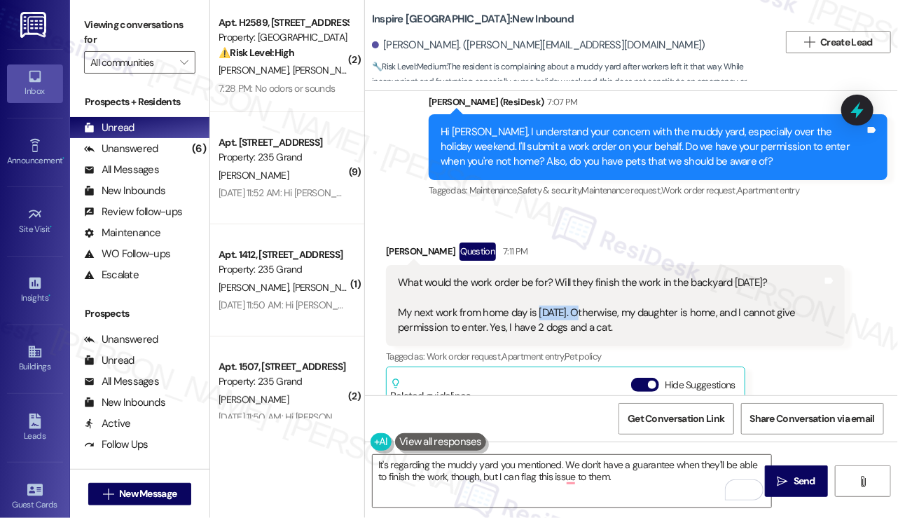
click at [572, 275] on div "What would the work order be for? Will they finish the work in the backyard tom…" at bounding box center [610, 305] width 425 height 60
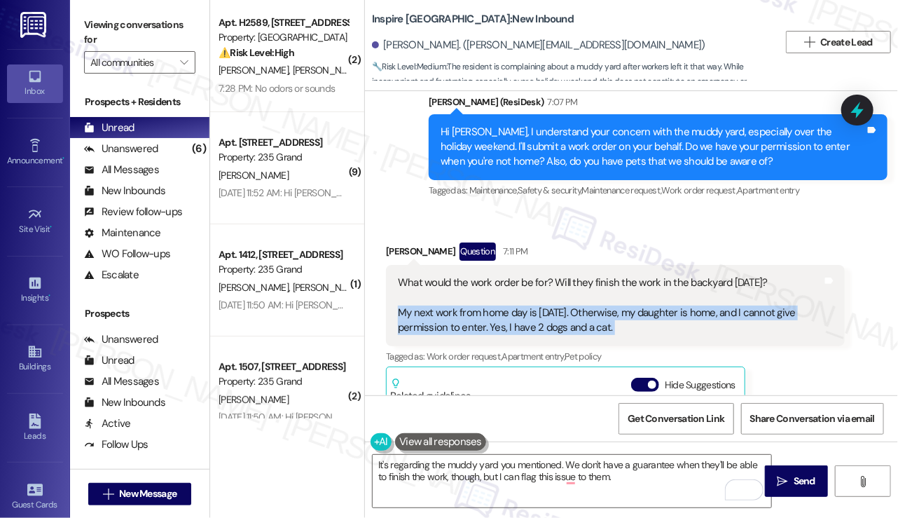
drag, startPoint x: 572, startPoint y: 224, endPoint x: 561, endPoint y: 228, distance: 11.1
click at [572, 275] on div "What would the work order be for? Will they finish the work in the backyard tom…" at bounding box center [610, 305] width 425 height 60
click at [540, 275] on div "What would the work order be for? Will they finish the work in the backyard tom…" at bounding box center [610, 305] width 425 height 60
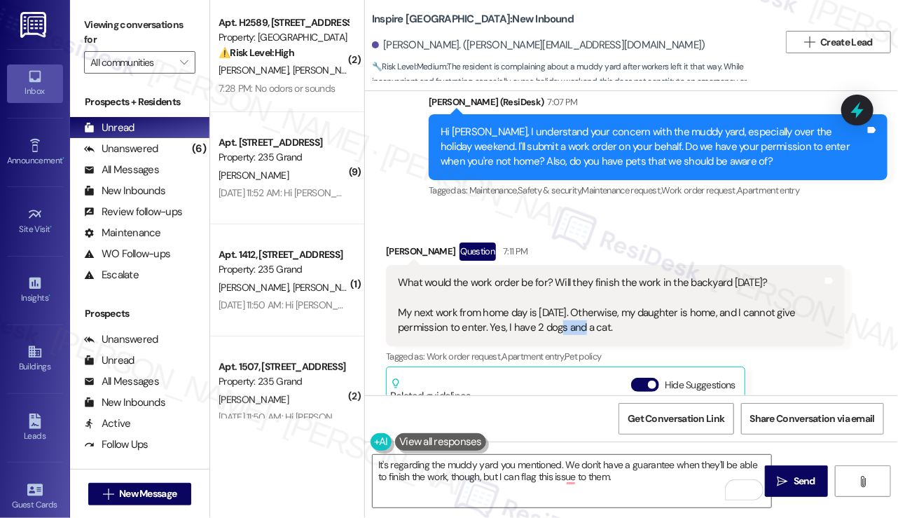
click at [540, 275] on div "What would the work order be for? Will they finish the work in the backyard tom…" at bounding box center [610, 305] width 425 height 60
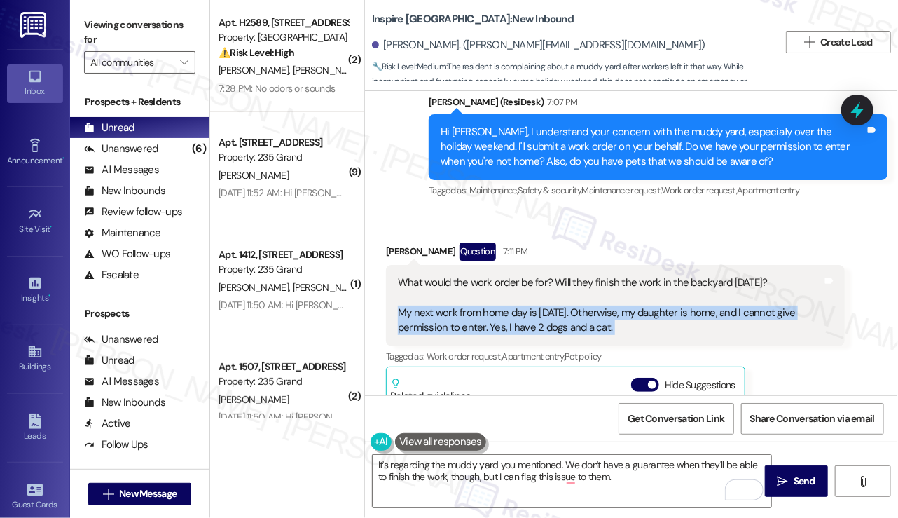
drag, startPoint x: 540, startPoint y: 233, endPoint x: 568, endPoint y: 240, distance: 29.6
click at [540, 275] on div "What would the work order be for? Will they finish the work in the backyard tom…" at bounding box center [610, 305] width 425 height 60
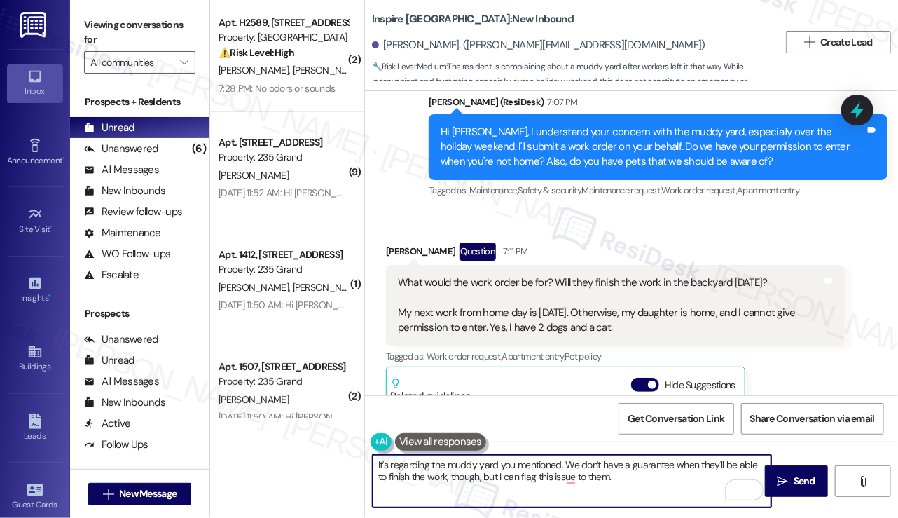
click at [619, 476] on textarea "It's regarding the muddy yard you mentioned. We don't have a guarantee when the…" at bounding box center [572, 481] width 399 height 53
click at [510, 462] on textarea "It's regarding the muddy yard you mentioned. We don't have a guarantee when the…" at bounding box center [572, 481] width 399 height 53
drag, startPoint x: 510, startPoint y: 462, endPoint x: 523, endPoint y: 462, distance: 13.3
click at [510, 462] on textarea "It's regarding the muddy yard you mentioned. We don't have a guarantee when the…" at bounding box center [572, 481] width 399 height 53
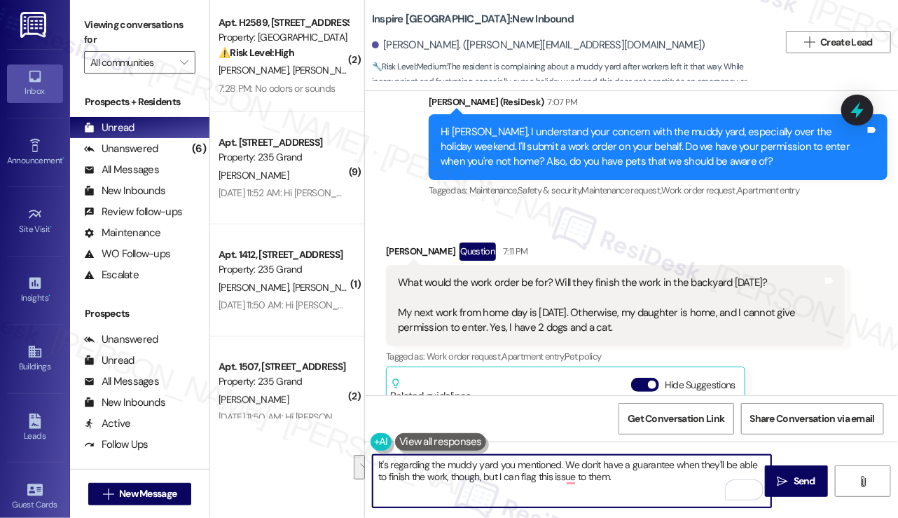
click at [680, 477] on textarea "It's regarding the muddy yard you mentioned. We don't have a guarantee when the…" at bounding box center [572, 481] width 399 height 53
click at [493, 474] on textarea "It's regarding the muddy yard you mentioned. We don't have a guarantee when the…" at bounding box center [572, 481] width 399 height 53
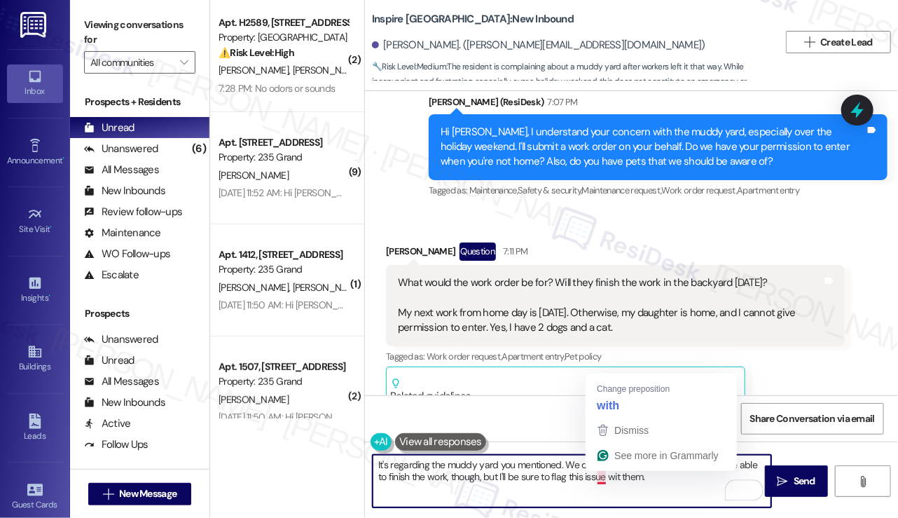
type textarea "It's regarding the muddy yard you mentioned. We don't have a guarantee when the…"
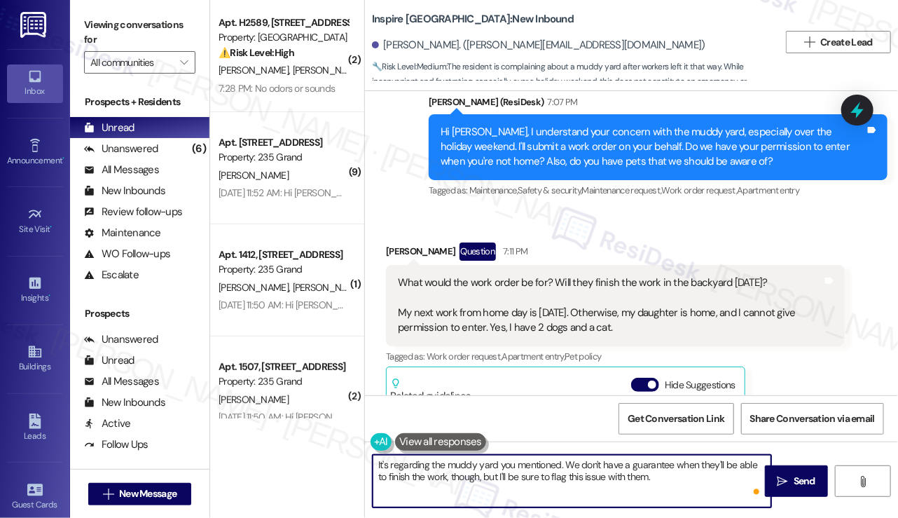
click at [655, 475] on textarea "It's regarding the muddy yard you mentioned. We don't have a guarantee when the…" at bounding box center [572, 481] width 399 height 53
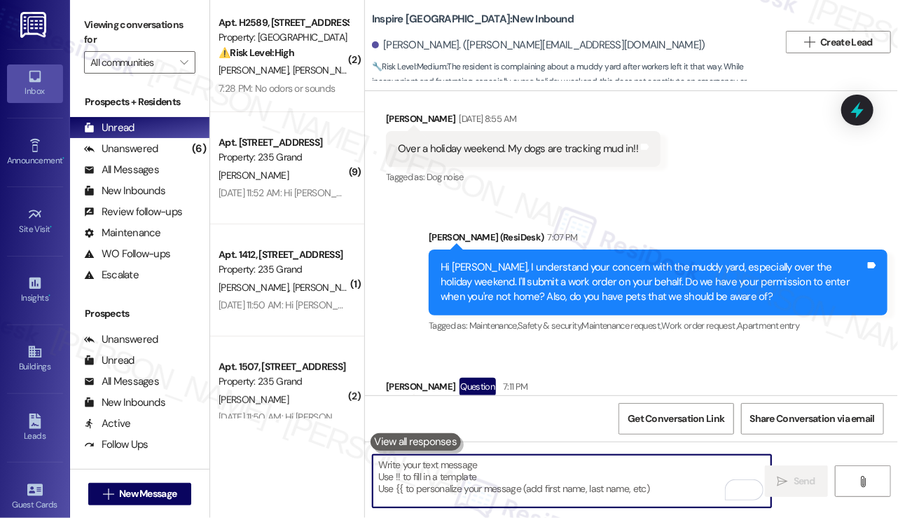
scroll to position [3862, 0]
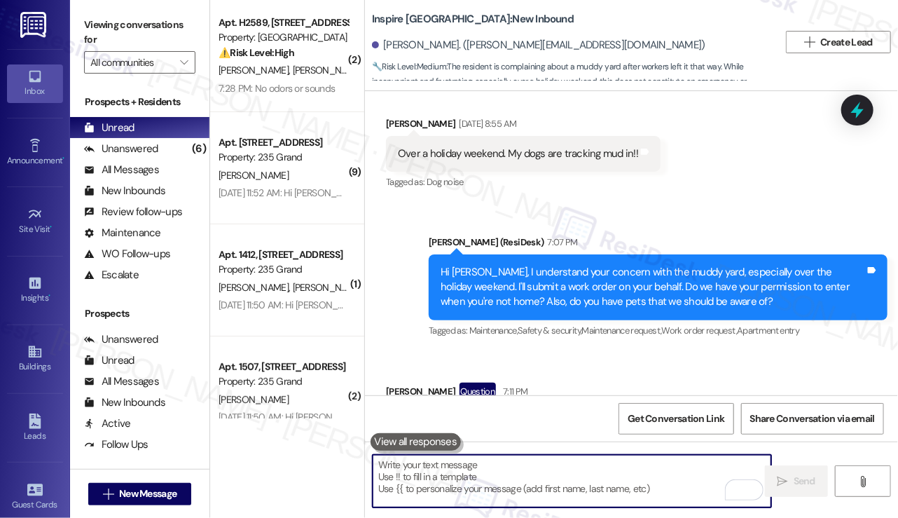
click at [406, 383] on div "Denise Smith Question 7:11 PM" at bounding box center [615, 394] width 459 height 22
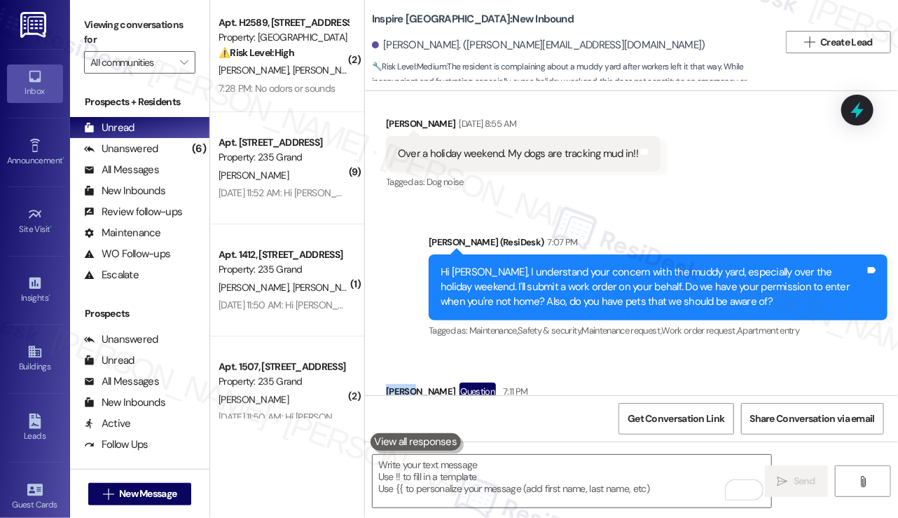
click at [406, 383] on div "Denise Smith Question 7:11 PM" at bounding box center [615, 394] width 459 height 22
copy div "Denise Smith"
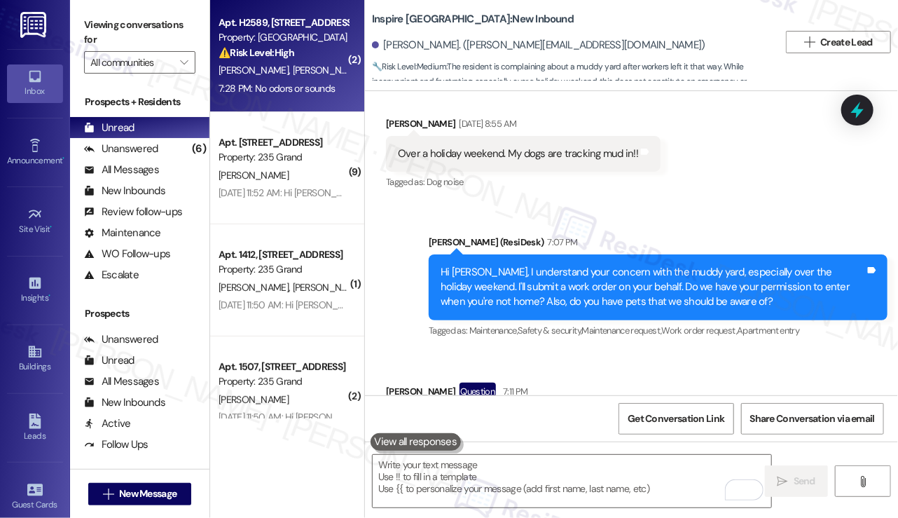
click at [242, 57] on strong "⚠️ Risk Level: High" at bounding box center [257, 52] width 76 height 13
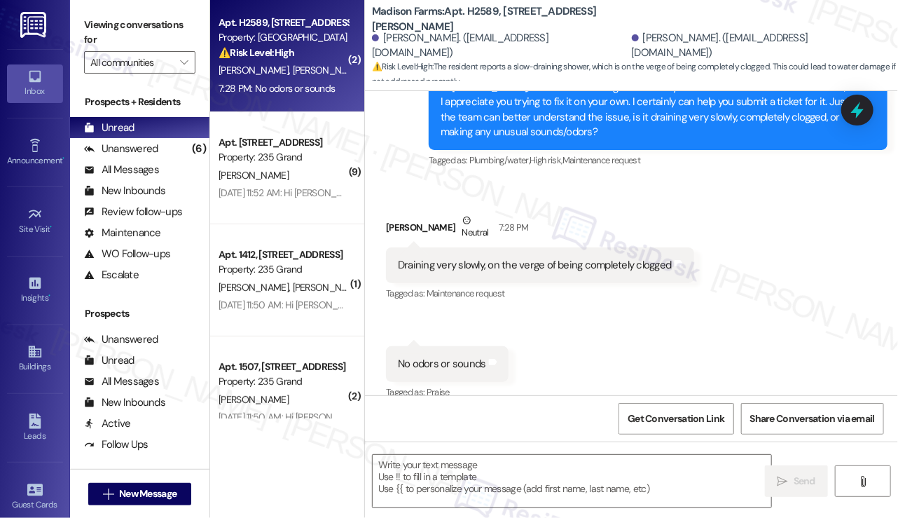
scroll to position [1921, 0]
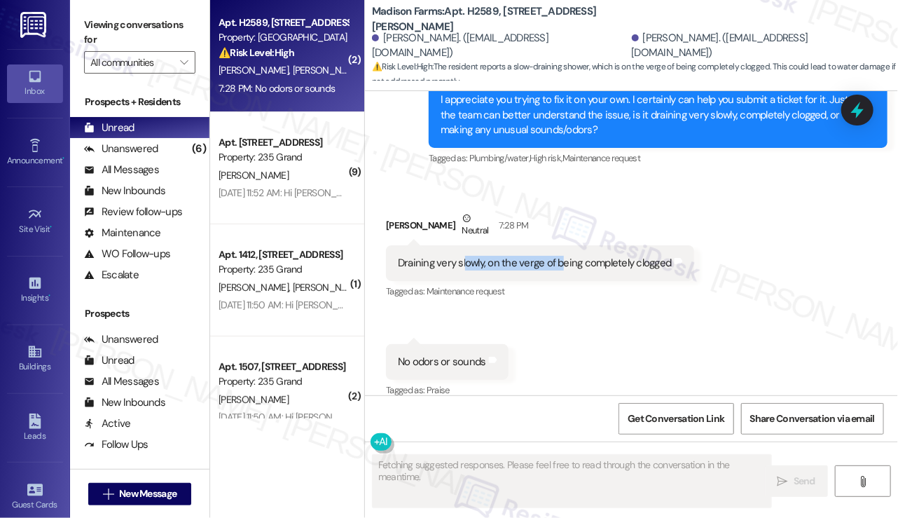
drag, startPoint x: 463, startPoint y: 242, endPoint x: 561, endPoint y: 241, distance: 97.4
click at [561, 256] on div "Draining very slowly, on the verge of being completely clogged" at bounding box center [535, 263] width 274 height 15
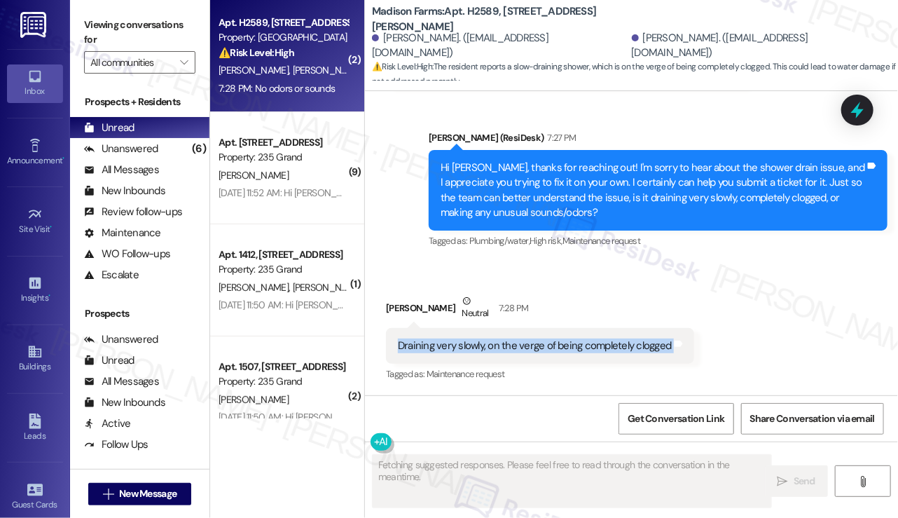
scroll to position [1781, 0]
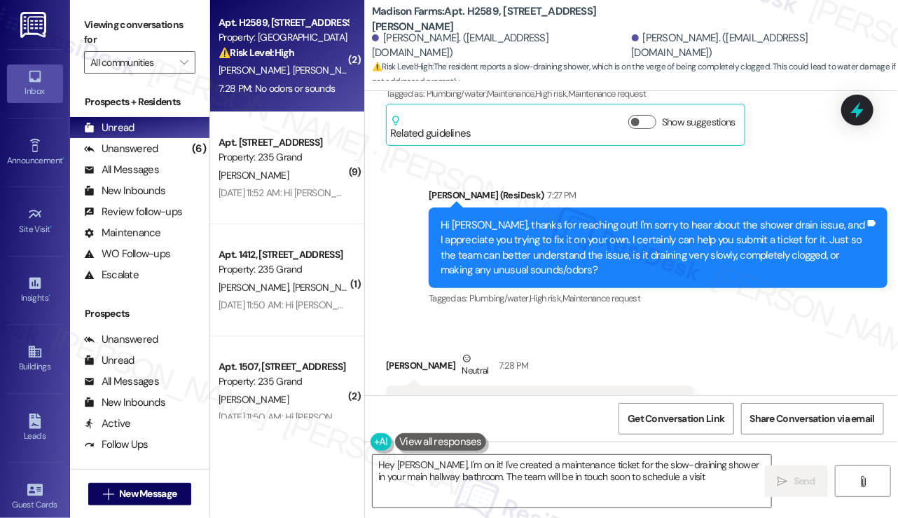
type textarea "Hey Frank, I'm on it! I've created a maintenance ticket for the slow-draining s…"
click at [483, 218] on div "Hi Frank, thanks for reaching out! I'm sorry to hear about the shower drain iss…" at bounding box center [653, 248] width 425 height 60
click at [77, 29] on div "Viewing conversations for All communities " at bounding box center [139, 44] width 139 height 88
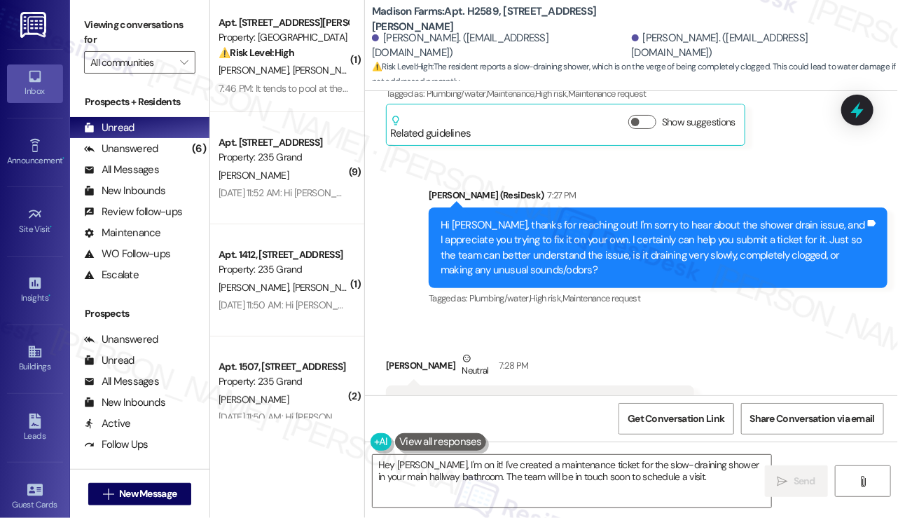
click at [121, 17] on label "Viewing conversations for" at bounding box center [139, 32] width 111 height 37
click at [123, 18] on label "Viewing conversations for" at bounding box center [139, 32] width 111 height 37
click at [409, 351] on div "Alexandra Narvaez Neutral 7:28 PM" at bounding box center [540, 368] width 308 height 34
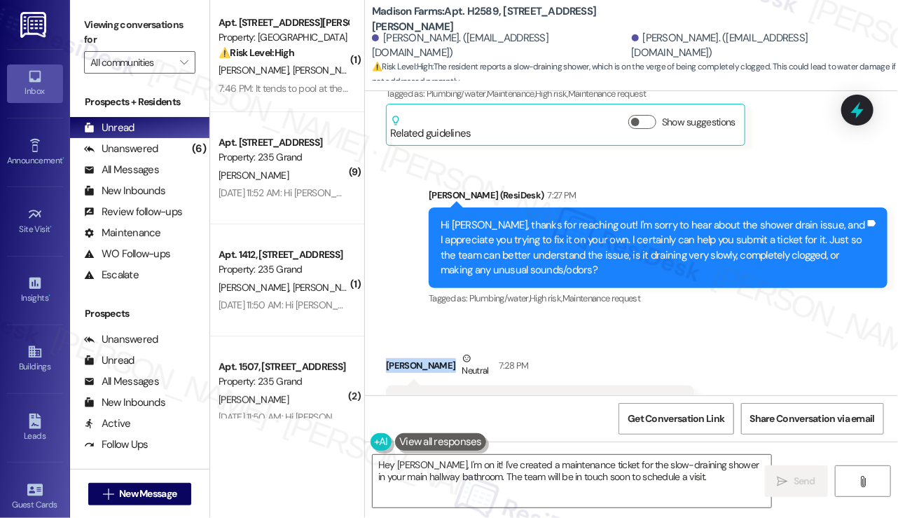
copy div "Alexandra Narvaez"
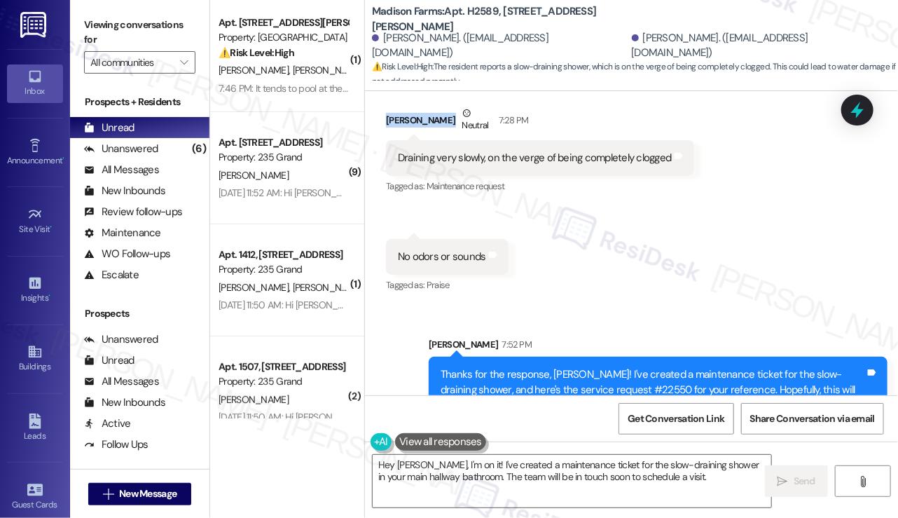
scroll to position [2049, 0]
